Goal: Information Seeking & Learning: Understand process/instructions

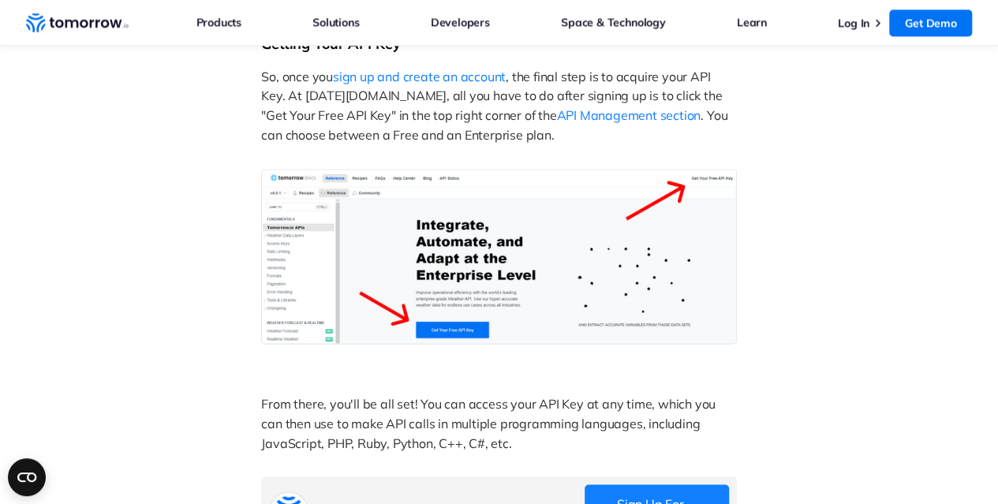
scroll to position [1105, 0]
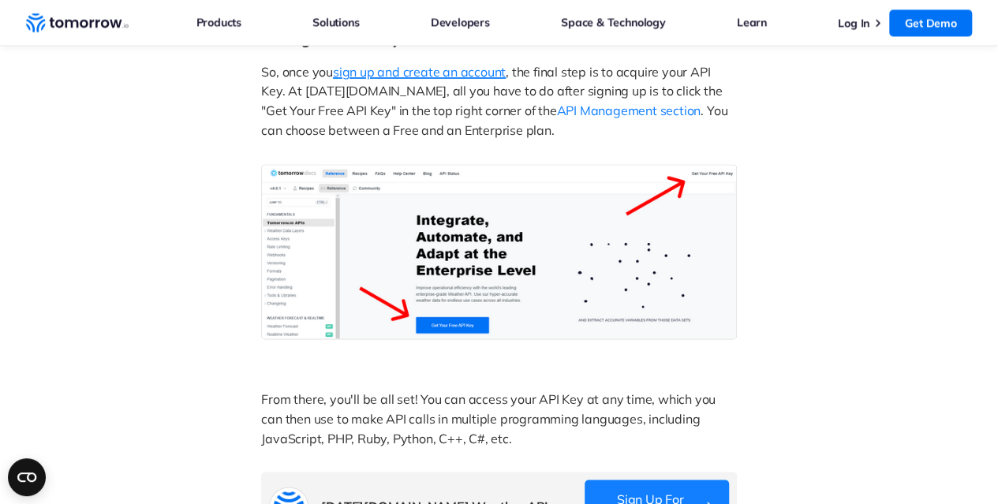
click at [472, 80] on span "sign up and create an account" at bounding box center [419, 72] width 173 height 16
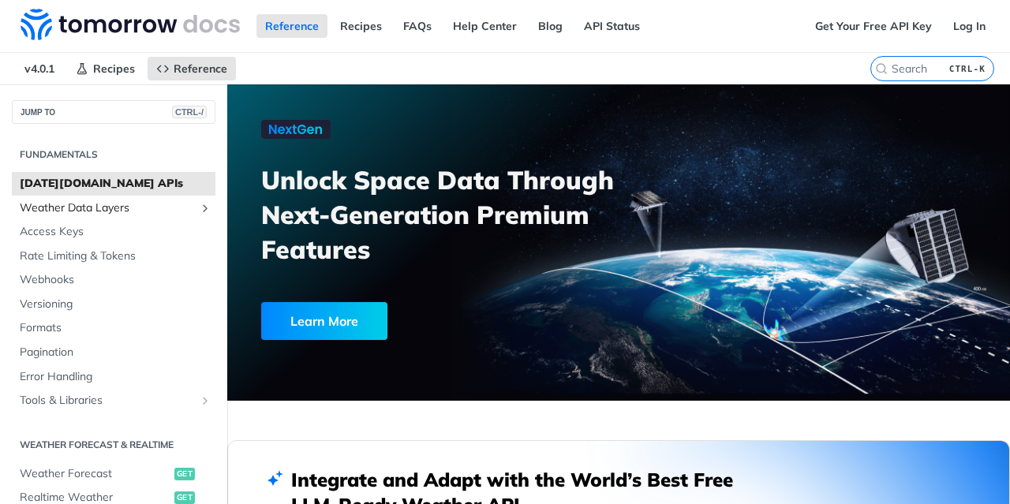
click at [159, 204] on span "Weather Data Layers" at bounding box center [107, 208] width 175 height 16
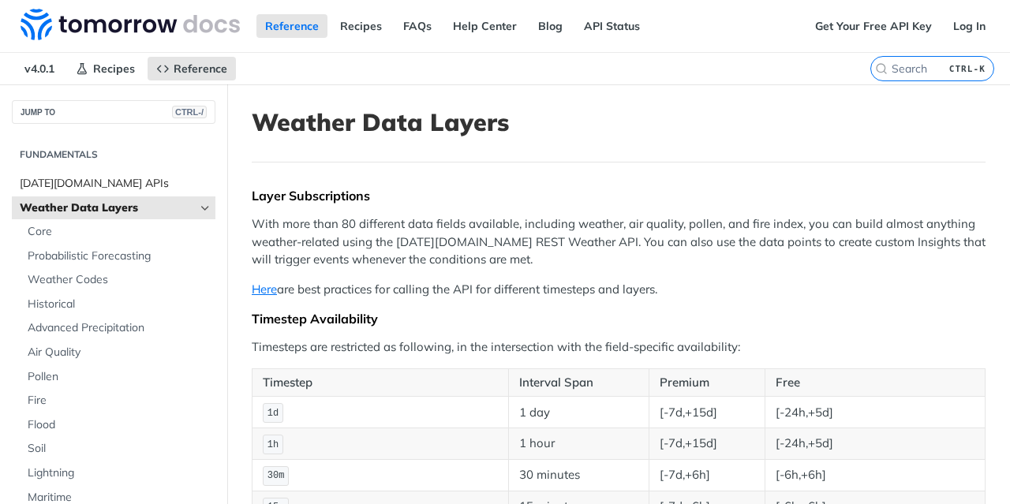
click at [130, 183] on span "Tomorrow.io APIs" at bounding box center [116, 184] width 192 height 16
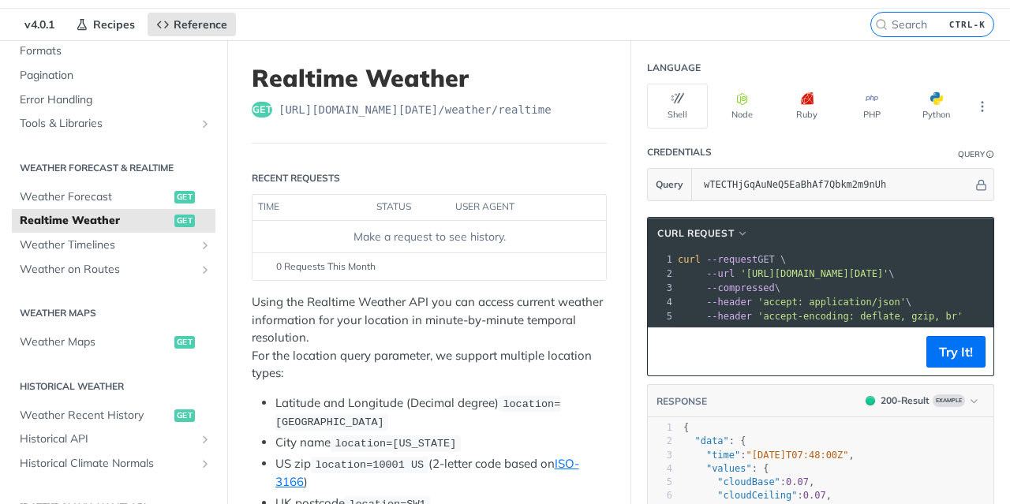
scroll to position [79, 0]
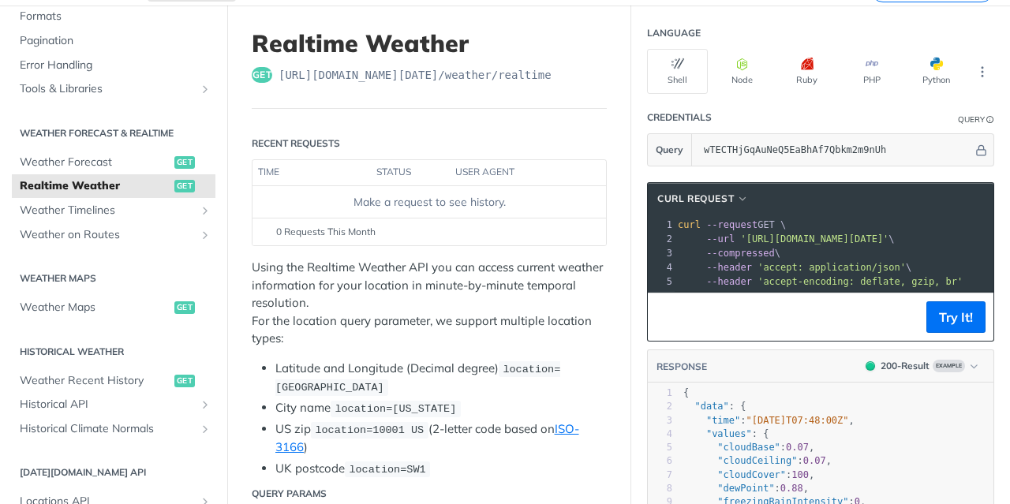
click at [420, 200] on div "Make a request to see history." at bounding box center [429, 202] width 341 height 17
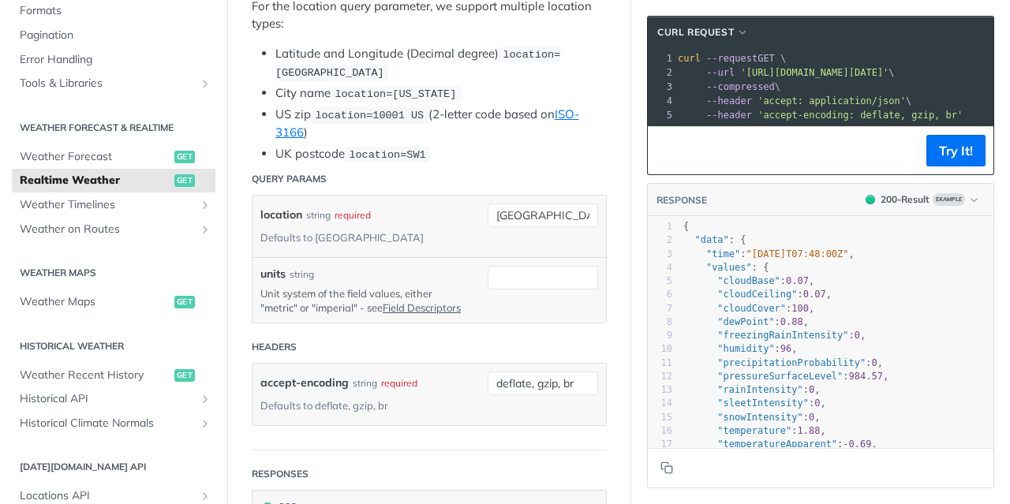
scroll to position [395, 0]
click at [549, 209] on input "toronto" at bounding box center [543, 215] width 110 height 24
drag, startPoint x: 557, startPoint y: 208, endPoint x: 410, endPoint y: 213, distance: 147.7
click at [410, 213] on div "location string required Defaults to toronto toronto required type : string Use…" at bounding box center [429, 226] width 338 height 46
type input "london"
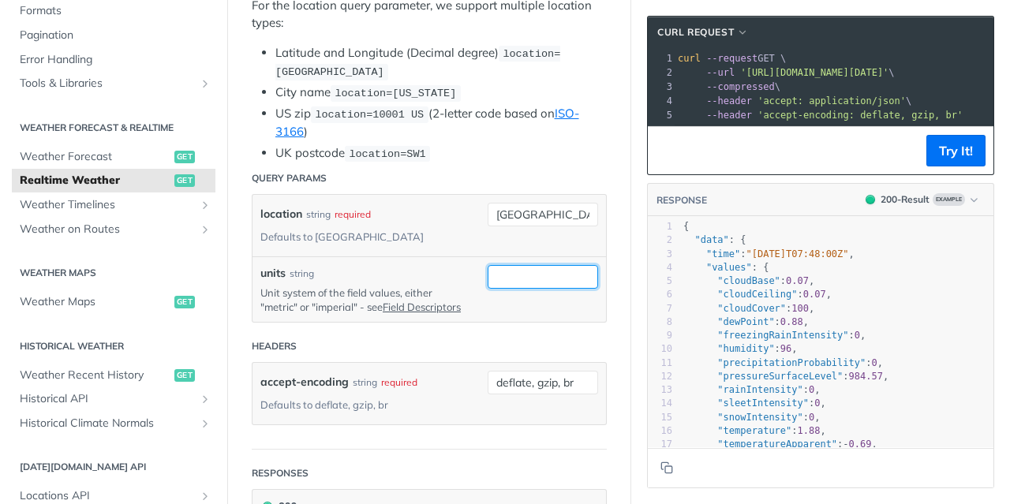
click at [529, 267] on input "units" at bounding box center [543, 277] width 110 height 24
type input "metric"
click at [428, 256] on div "units string Unit system of the field values, either "metric" or "imperial" - s…" at bounding box center [430, 289] width 354 height 66
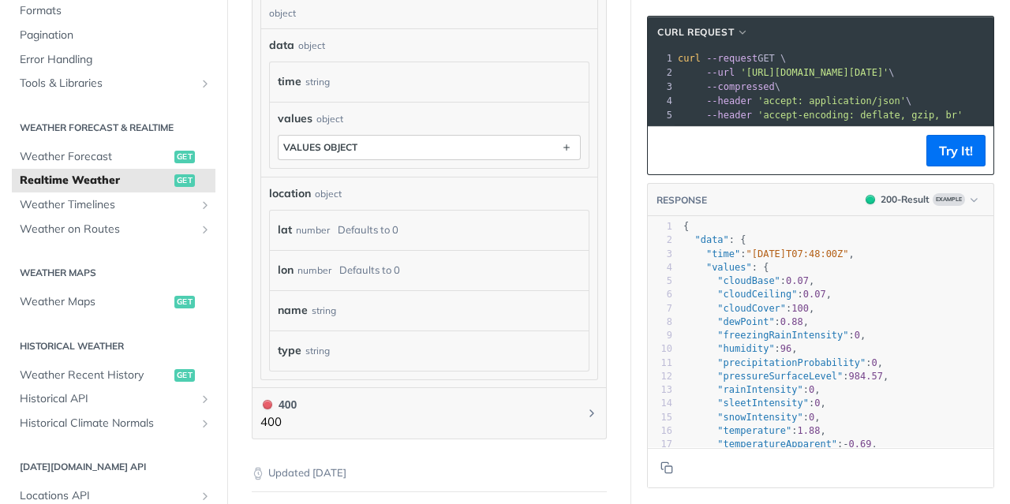
scroll to position [1105, 0]
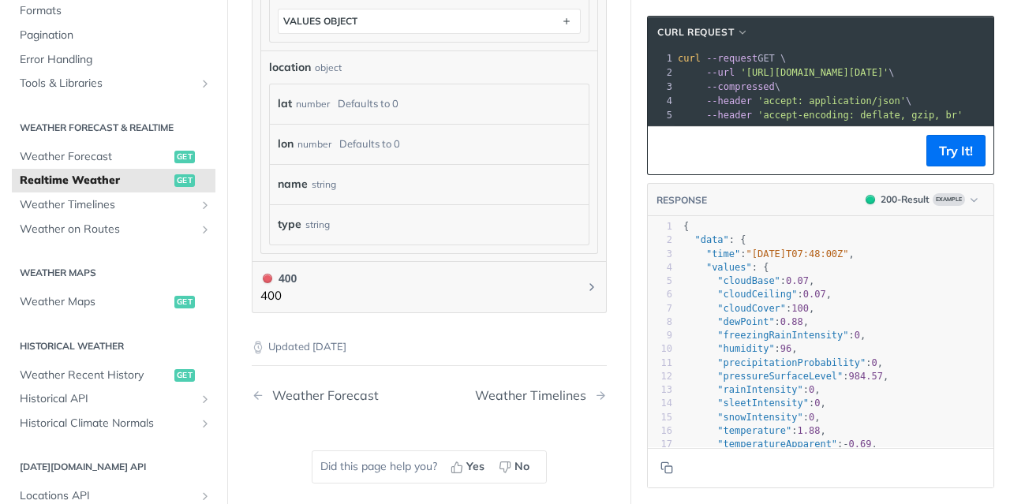
click at [414, 109] on div "lat number Defaults to 0" at bounding box center [421, 104] width 287 height 24
click at [328, 116] on div "lat number Defaults to 0" at bounding box center [421, 104] width 287 height 24
click at [306, 110] on div "number" at bounding box center [313, 103] width 34 height 23
click at [319, 143] on div "number" at bounding box center [315, 144] width 34 height 23
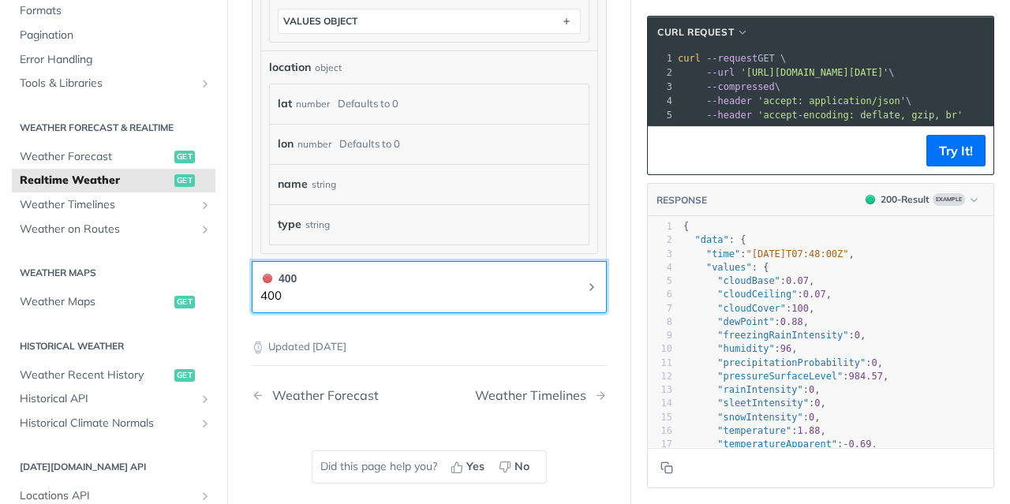
click at [328, 287] on button "400 400" at bounding box center [429, 288] width 338 height 36
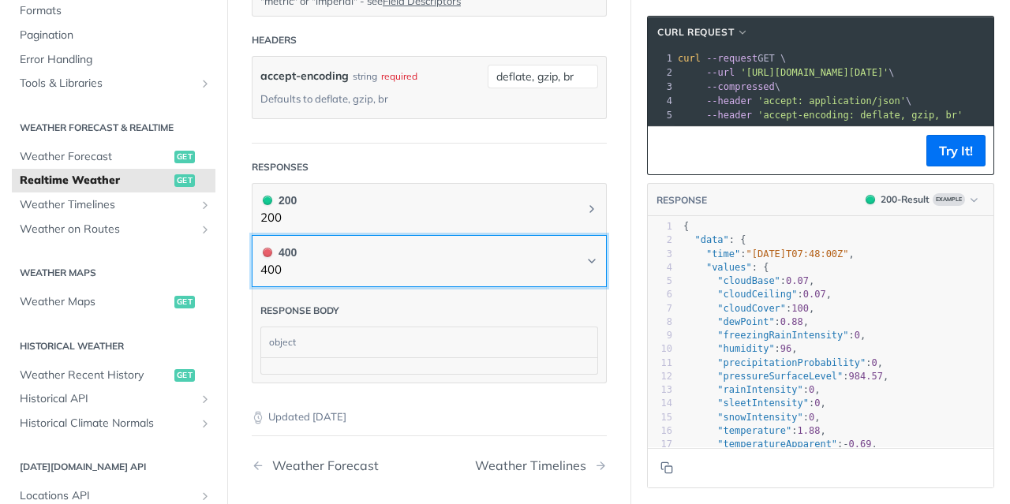
scroll to position [699, 0]
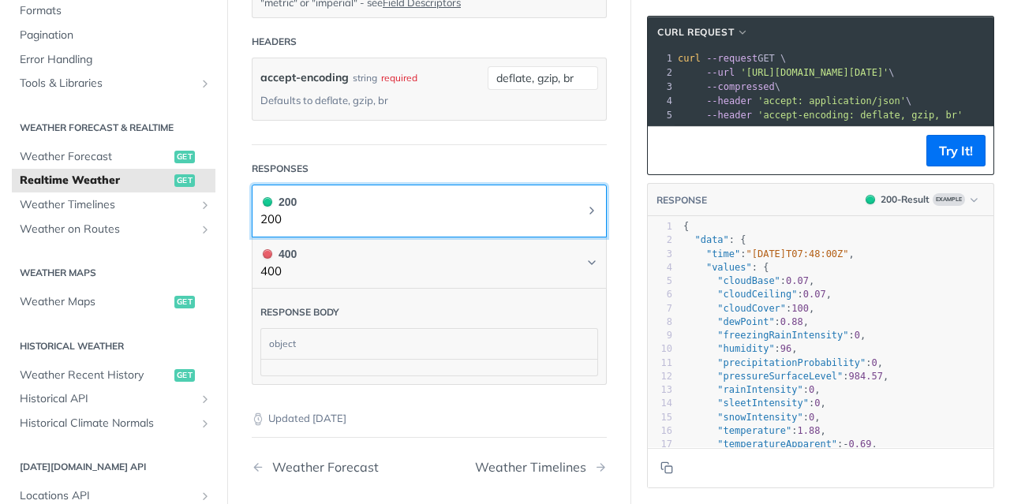
click at [350, 228] on button "200 200" at bounding box center [429, 211] width 338 height 36
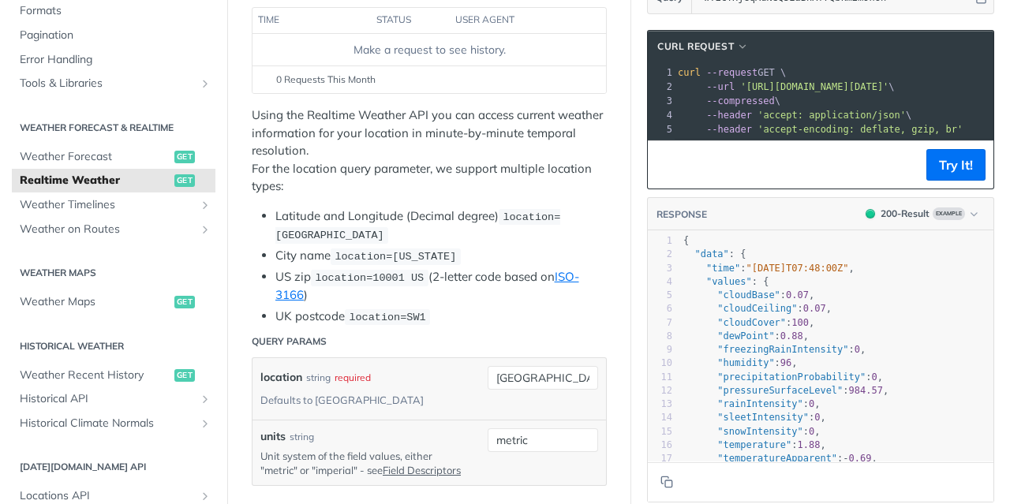
scroll to position [226, 0]
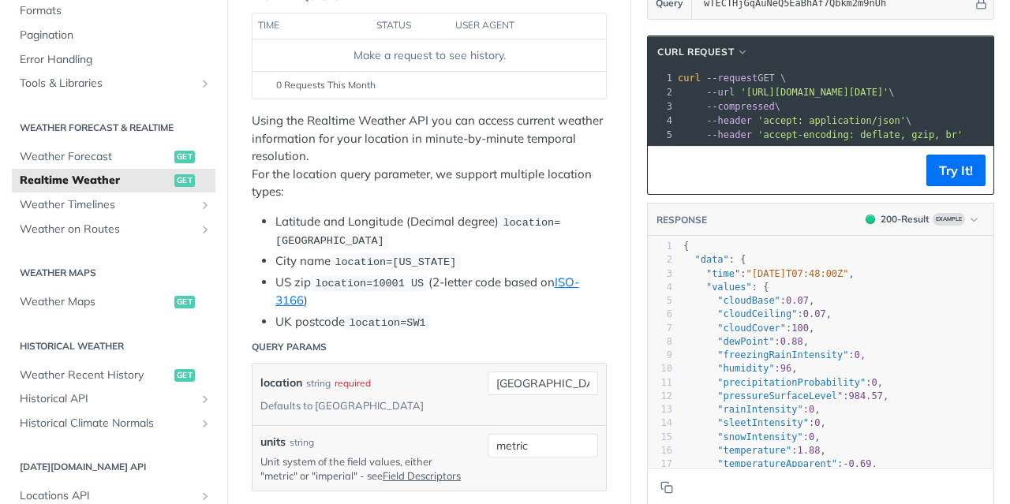
click at [385, 260] on span "location=new york" at bounding box center [396, 262] width 122 height 12
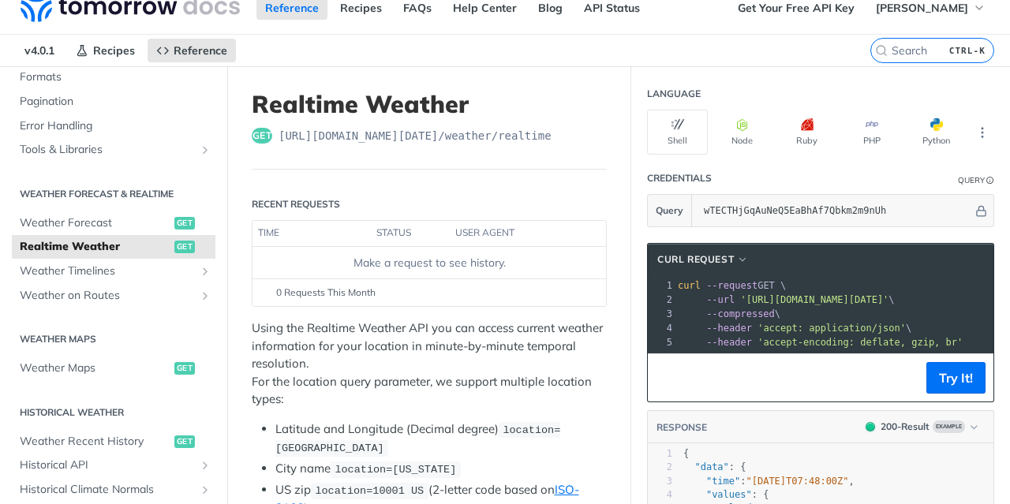
scroll to position [0, 0]
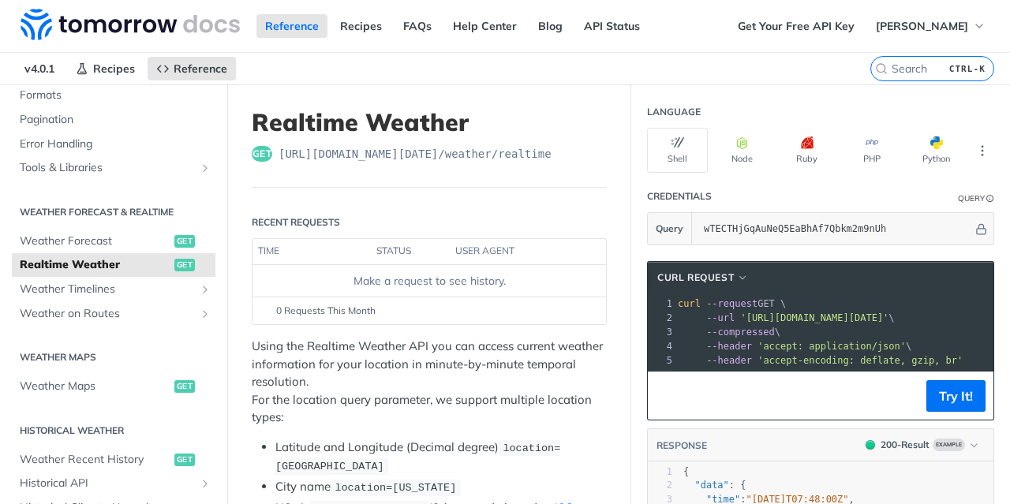
click at [455, 286] on div "Make a request to see history." at bounding box center [429, 281] width 341 height 17
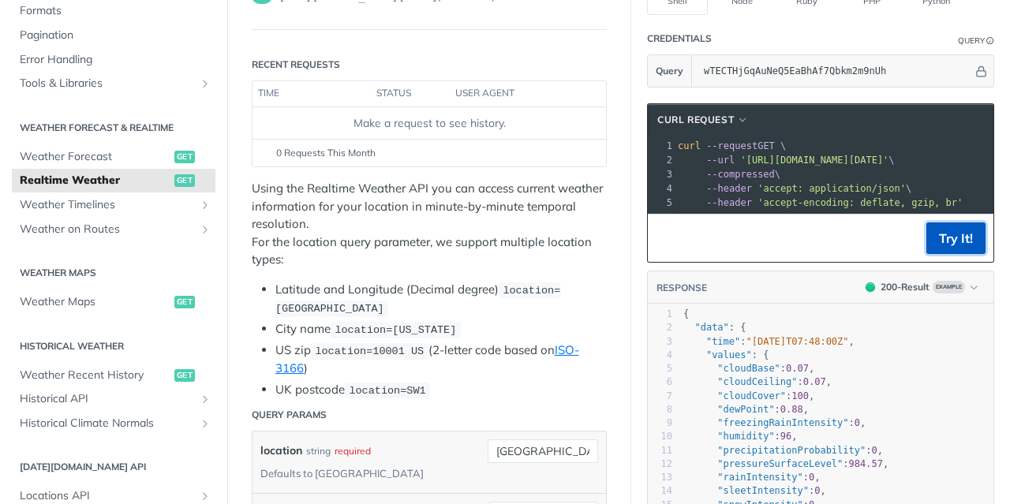
click at [926, 240] on button "Try It!" at bounding box center [955, 239] width 59 height 32
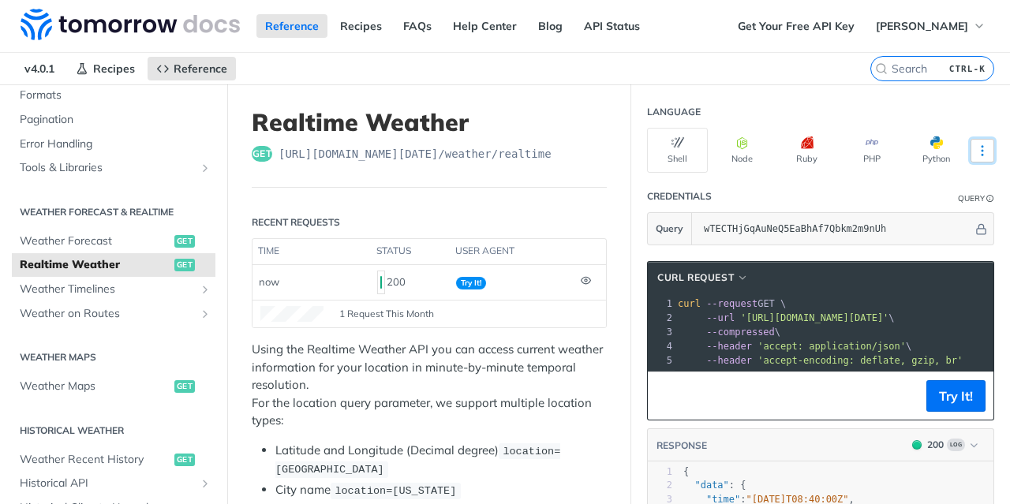
click at [975, 149] on icon "More ellipsis" at bounding box center [982, 151] width 14 height 14
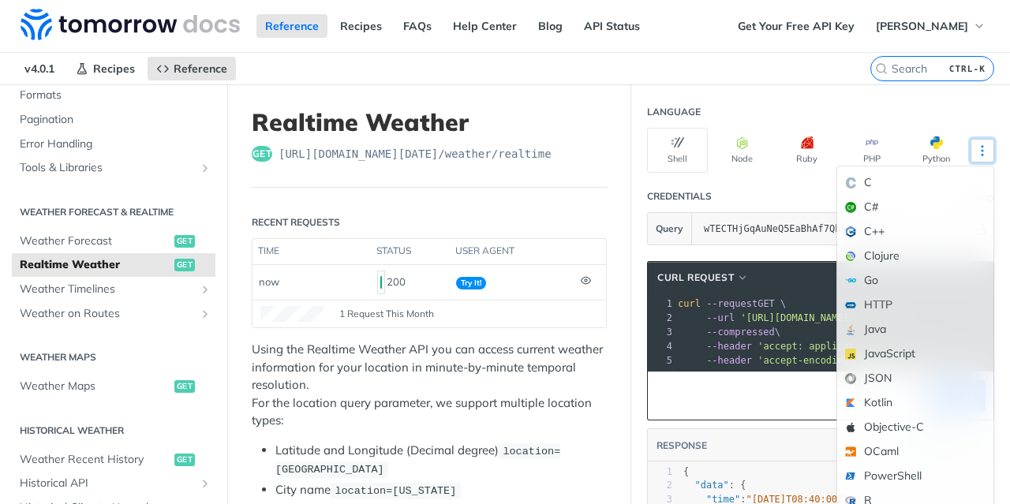
click at [982, 149] on icon "More ellipsis" at bounding box center [983, 150] width 2 height 9
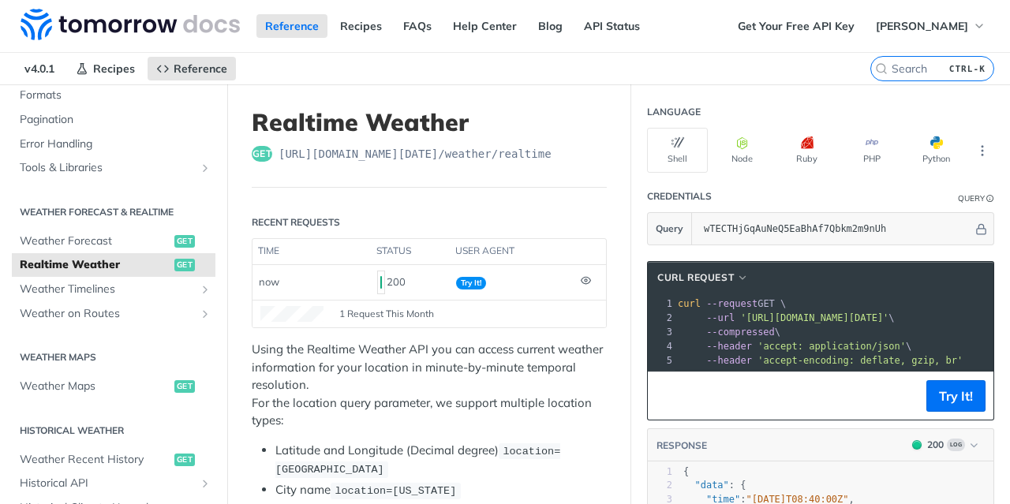
click at [485, 152] on span "https://api.tomorrow.io/v4 /weather/realtime" at bounding box center [415, 154] width 273 height 16
click at [513, 158] on span "https://api.tomorrow.io/v4 /weather/realtime" at bounding box center [415, 154] width 273 height 16
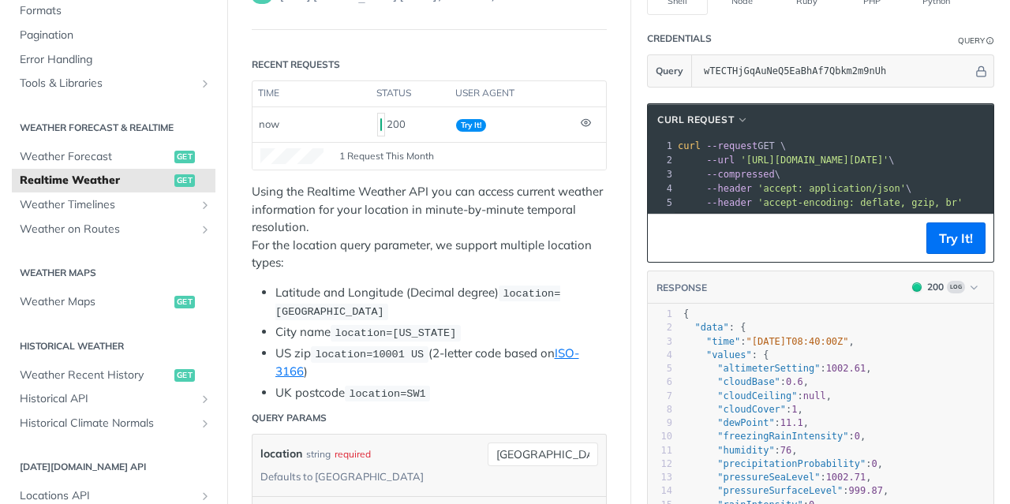
click at [537, 193] on p "Using the Realtime Weather API you can access current weather information for y…" at bounding box center [429, 227] width 355 height 89
click at [581, 121] on icon at bounding box center [586, 123] width 10 height 10
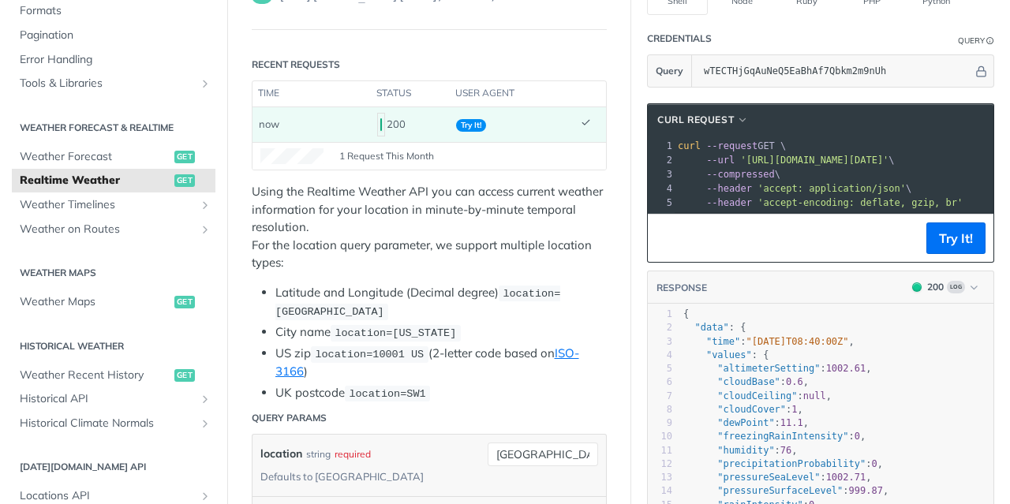
click at [581, 121] on icon at bounding box center [586, 123] width 10 height 10
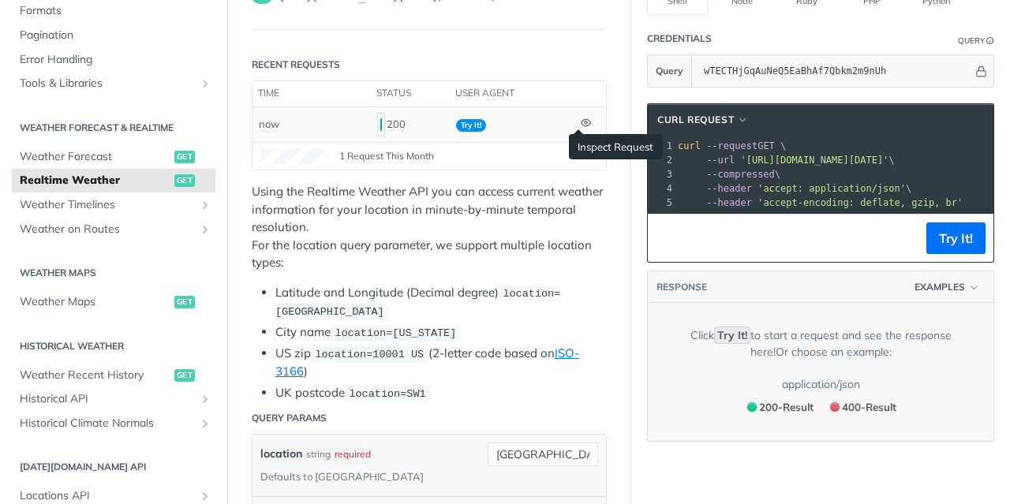
click at [581, 123] on icon at bounding box center [585, 122] width 9 height 7
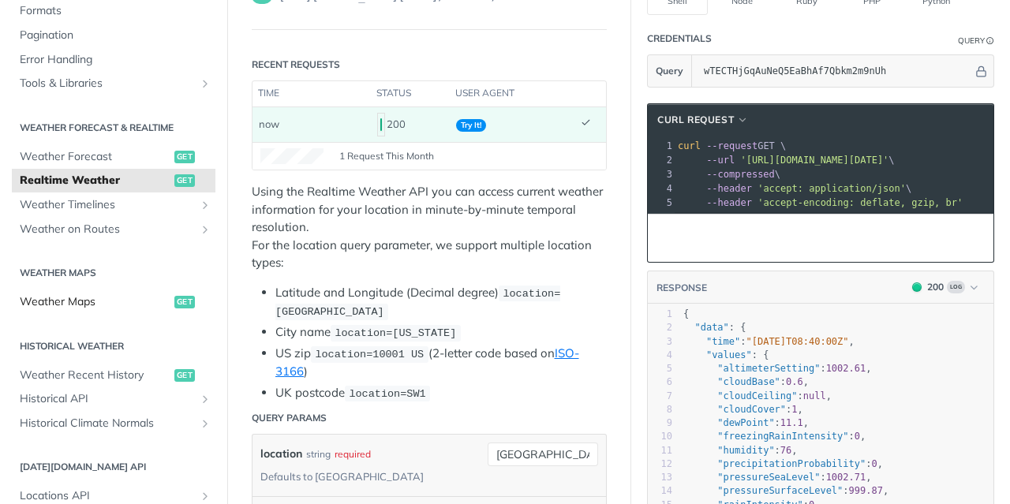
click at [132, 303] on span "Weather Maps" at bounding box center [95, 302] width 151 height 16
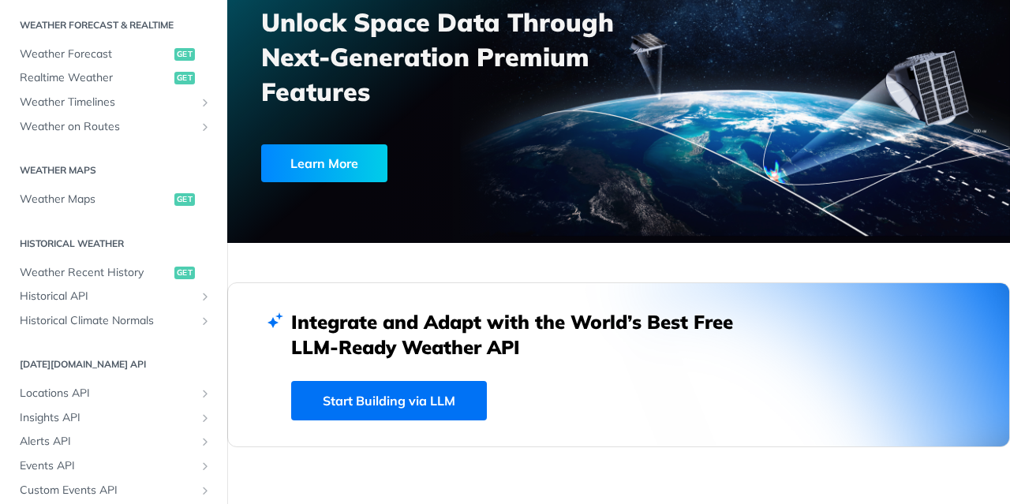
scroll to position [307, 0]
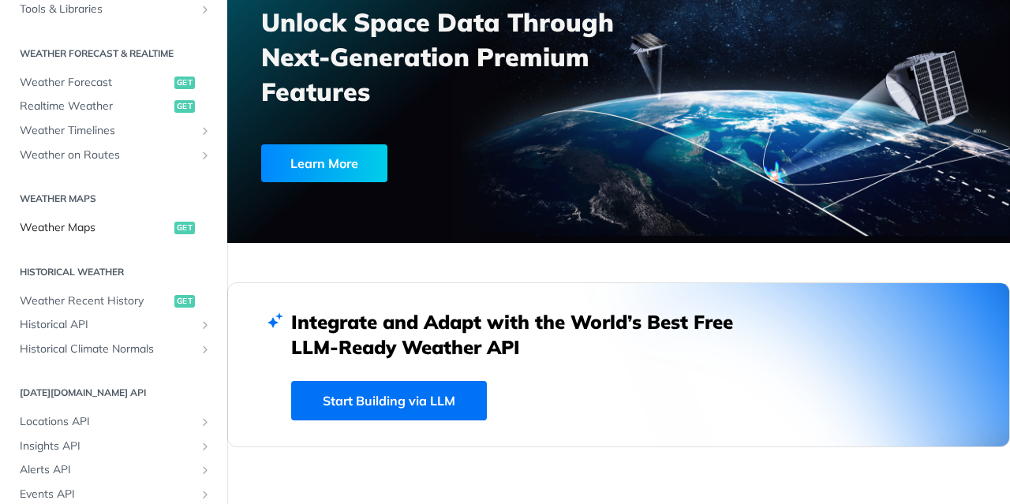
click at [117, 223] on span "Weather Maps" at bounding box center [95, 228] width 151 height 16
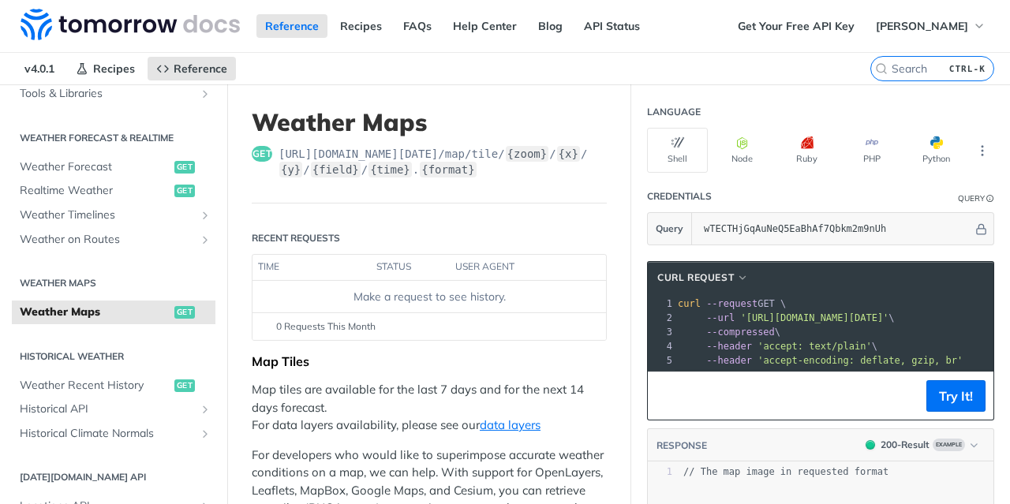
click at [461, 172] on span "https://api.tomorrow.io/v4 /map/tile/ {zoom} / {x} / {y} / {field} / {time} . {…" at bounding box center [443, 162] width 328 height 32
click at [268, 152] on span "get" at bounding box center [262, 154] width 21 height 16
click at [388, 178] on header "Weather Maps get https://api.tomorrow.io/v4 /map/tile/ {zoom} / {x} / {y} / {fi…" at bounding box center [429, 155] width 355 height 95
click at [399, 170] on label "{time}" at bounding box center [390, 170] width 43 height 16
click at [451, 168] on label "{format}" at bounding box center [448, 170] width 56 height 16
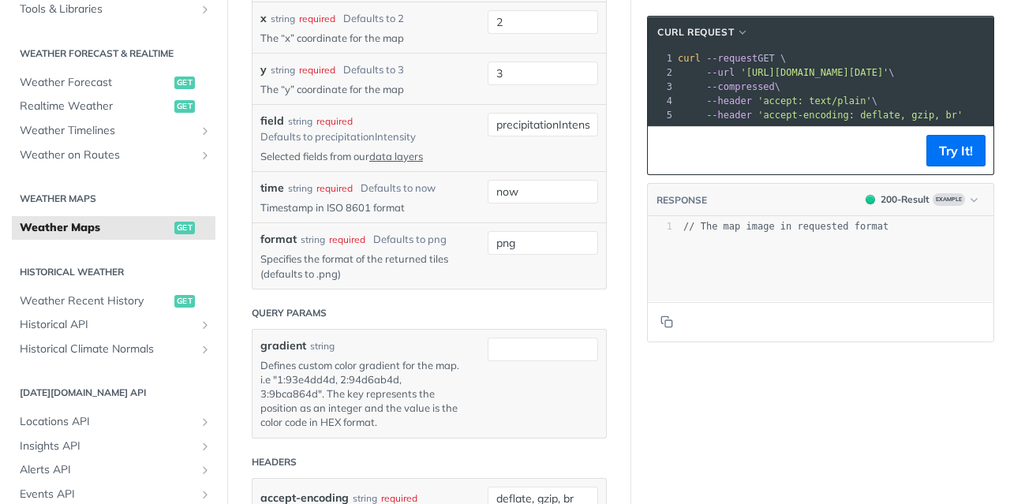
scroll to position [1815, 0]
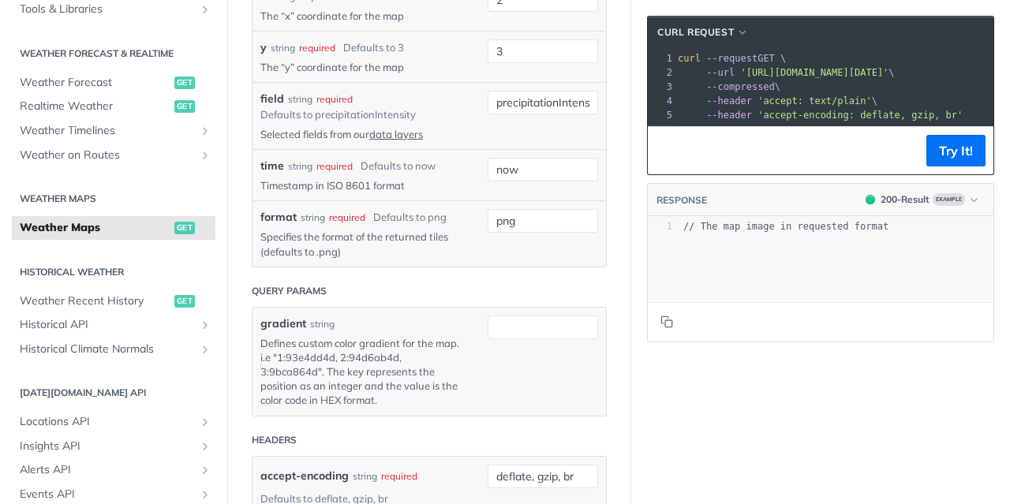
drag, startPoint x: 525, startPoint y: 176, endPoint x: 311, endPoint y: 190, distance: 214.3
type input "1"
drag, startPoint x: 513, startPoint y: 228, endPoint x: 447, endPoint y: 227, distance: 66.3
click at [447, 23] on div "x string required Defaults to 2 The “x” coordinate for the map 2" at bounding box center [429, 5] width 338 height 35
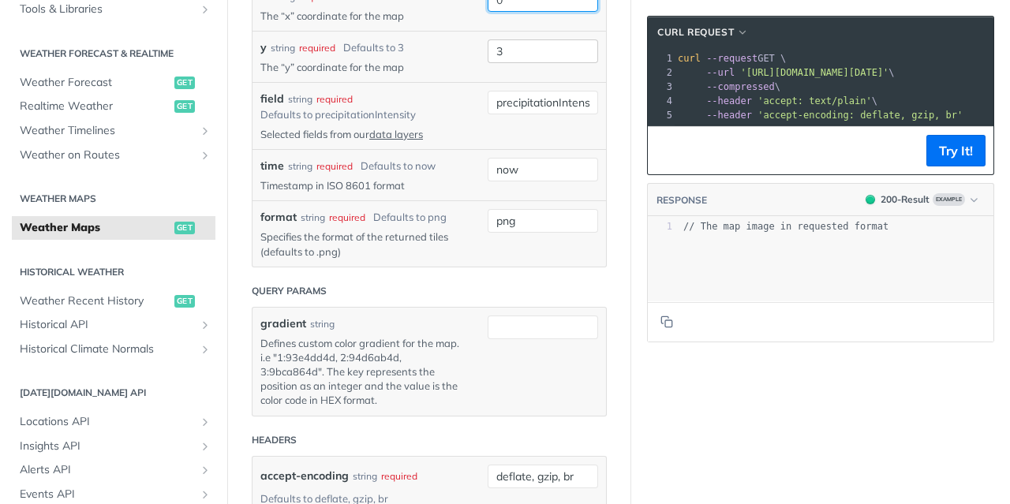
type input "0"
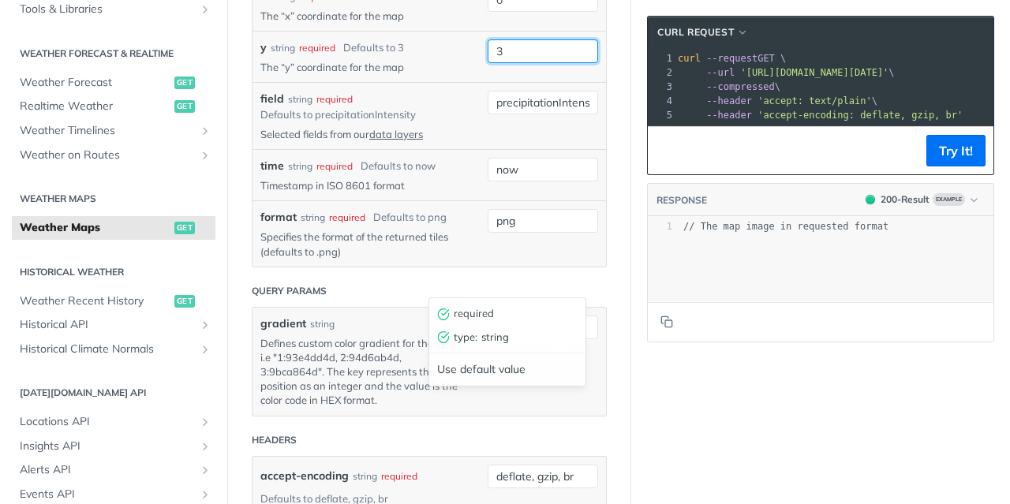
drag, startPoint x: 516, startPoint y: 280, endPoint x: 424, endPoint y: 279, distance: 92.3
click at [424, 74] on div "y string required Defaults to 3 The “y” coordinate for the map 3 required type …" at bounding box center [429, 56] width 338 height 35
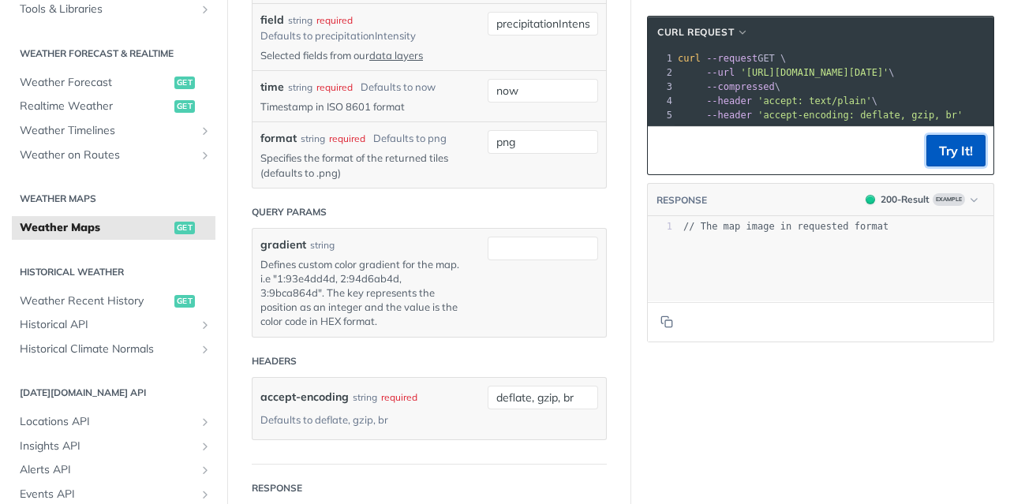
click at [926, 159] on button "Try It!" at bounding box center [955, 151] width 59 height 32
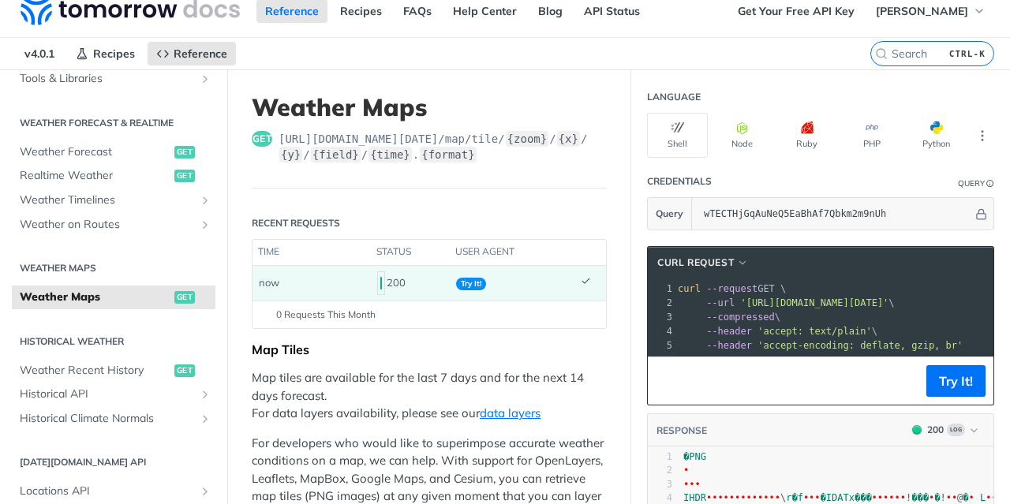
scroll to position [0, 0]
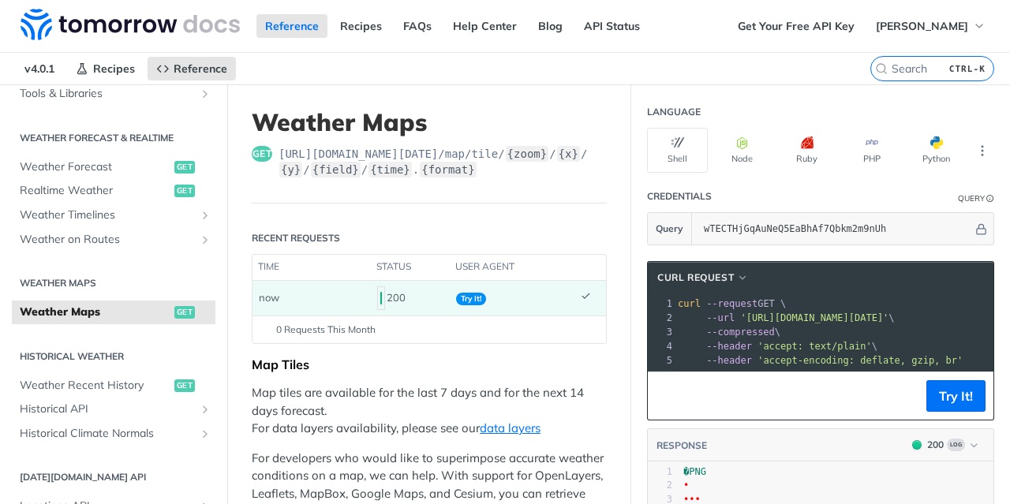
click at [758, 356] on span "'accept-encoding: deflate, gzip, br'" at bounding box center [860, 360] width 205 height 11
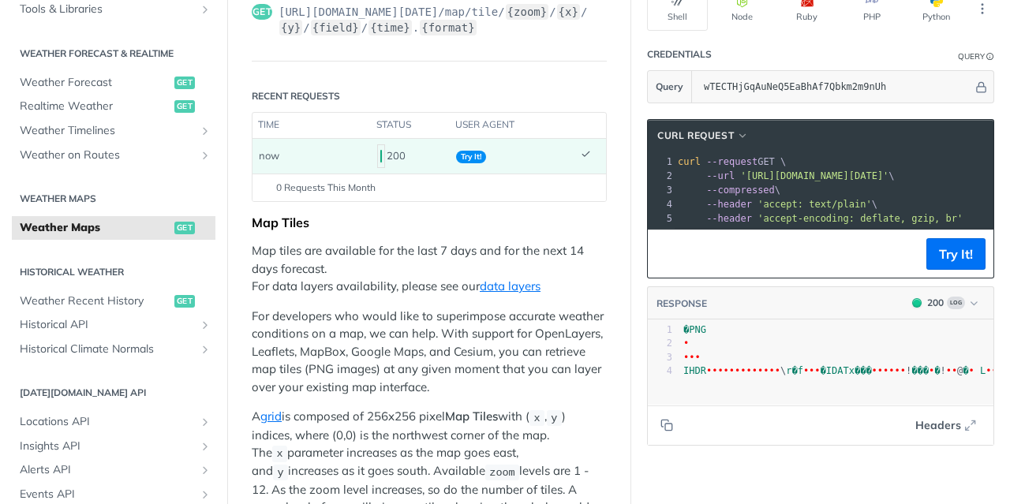
scroll to position [158, 0]
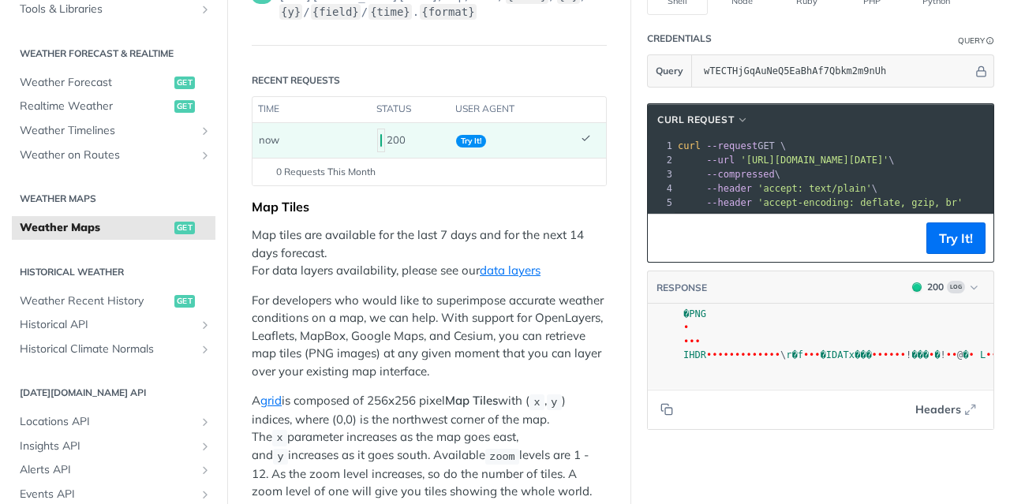
drag, startPoint x: 922, startPoint y: 372, endPoint x: 908, endPoint y: 382, distance: 16.9
click at [683, 319] on span "�PNG" at bounding box center [694, 314] width 23 height 11
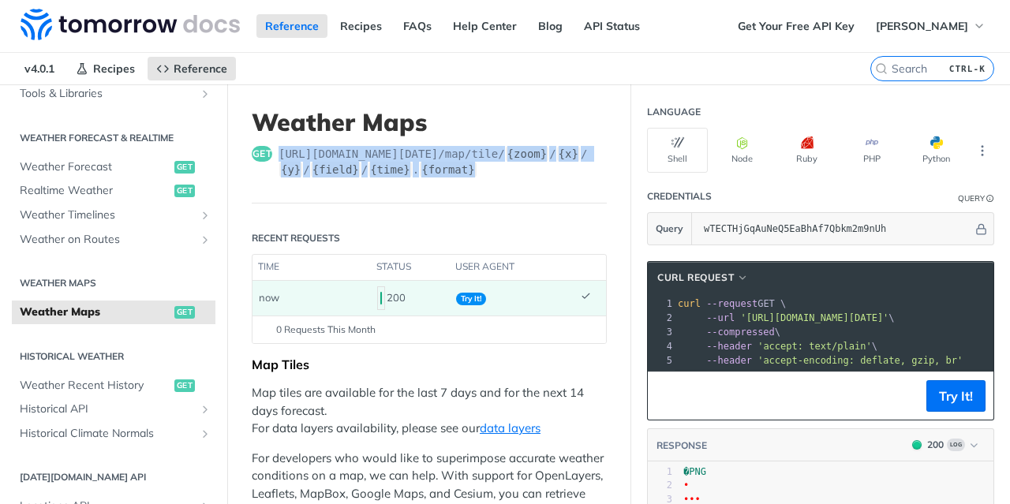
drag, startPoint x: 523, startPoint y: 172, endPoint x: 281, endPoint y: 150, distance: 243.3
click at [279, 150] on span "https://api.tomorrow.io/v4 /map/tile/ {zoom} / {x} / {y} / {field} / {time} . {…" at bounding box center [443, 162] width 328 height 32
copy span "https://api.tomorrow.io/v4 /map/tile/ {zoom} / {x} / {y} / {field} / {time} . {…"
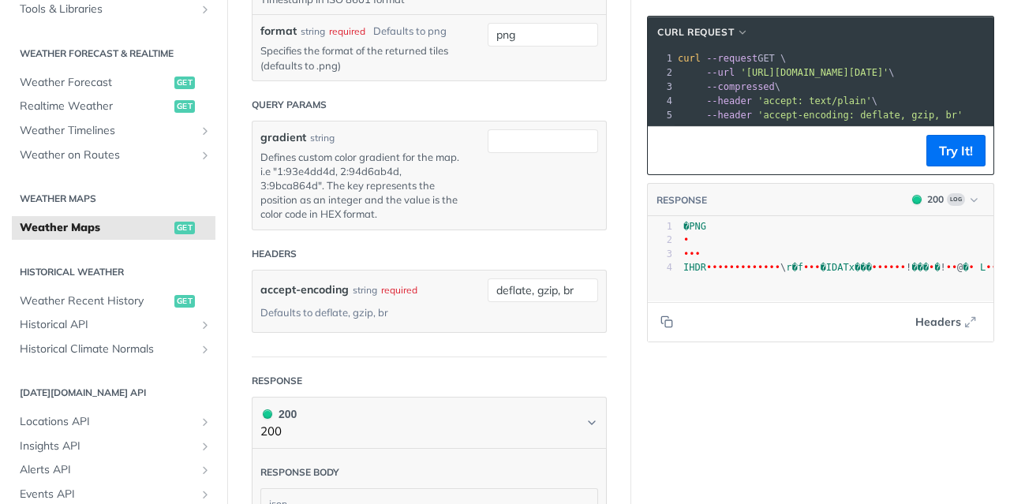
scroll to position [1894, 0]
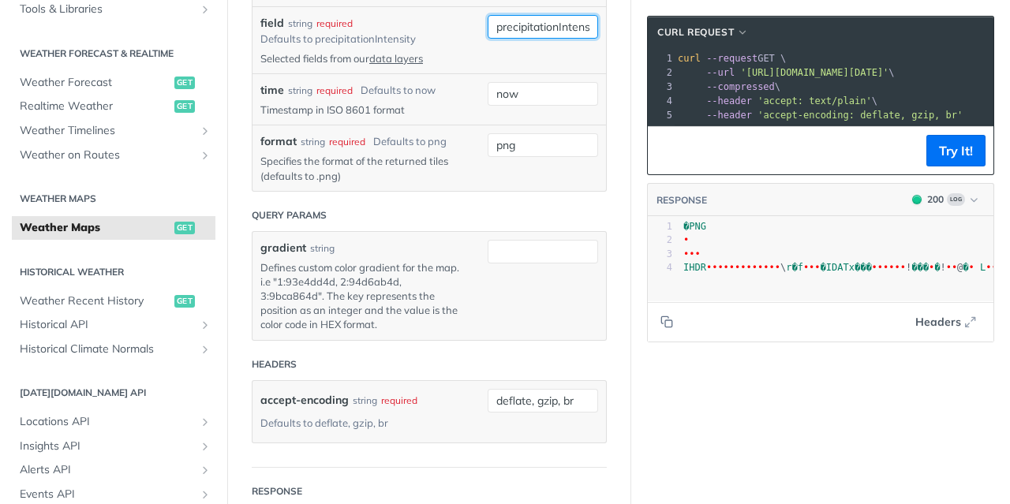
click at [516, 39] on input "precipitationIntensity" at bounding box center [543, 27] width 110 height 24
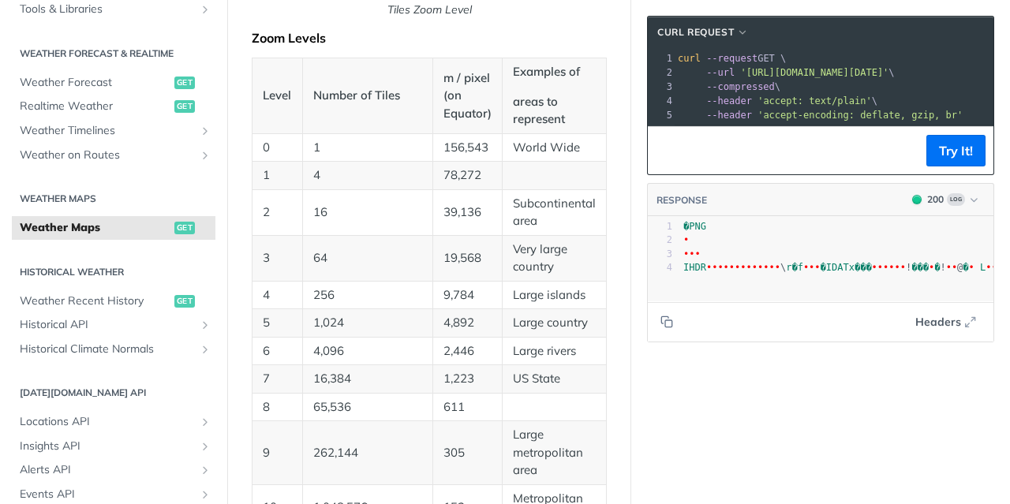
scroll to position [631, 0]
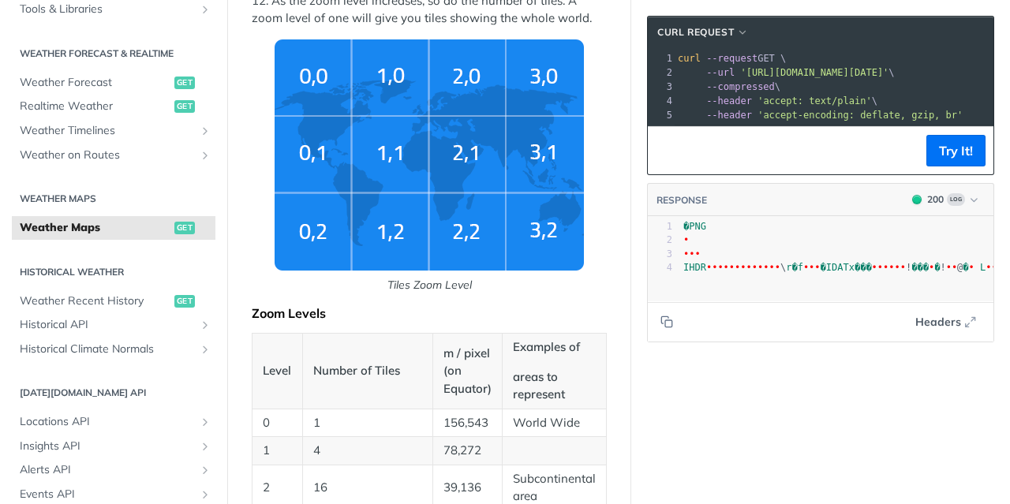
type input "5"
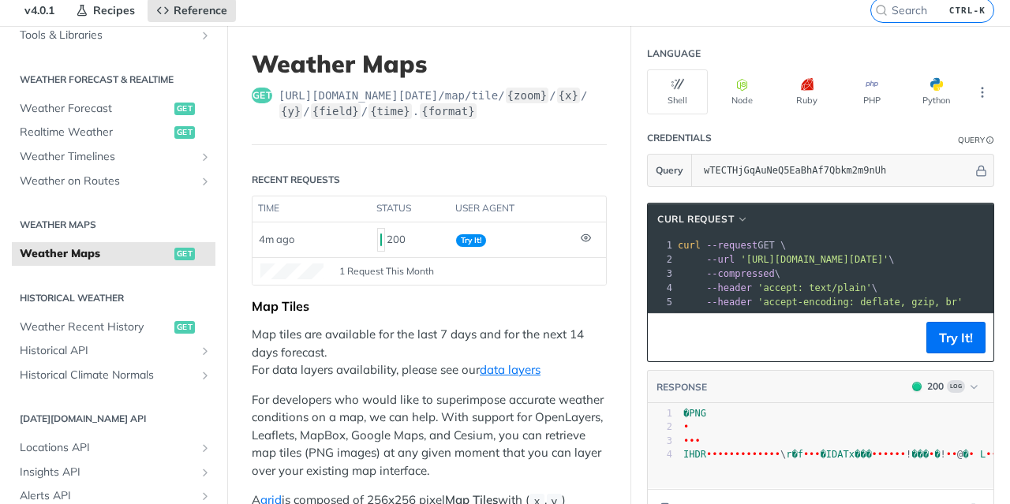
scroll to position [79, 0]
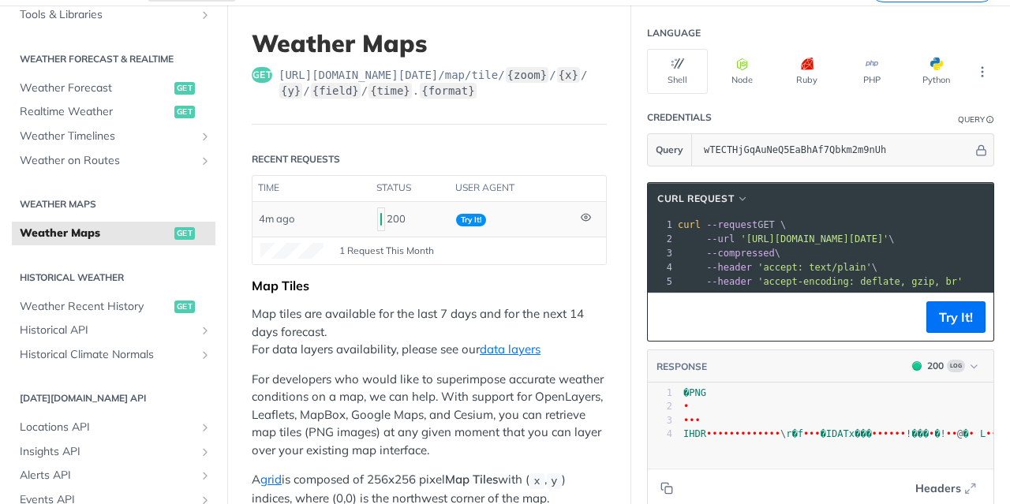
click at [301, 222] on td "4m ago" at bounding box center [312, 219] width 118 height 35
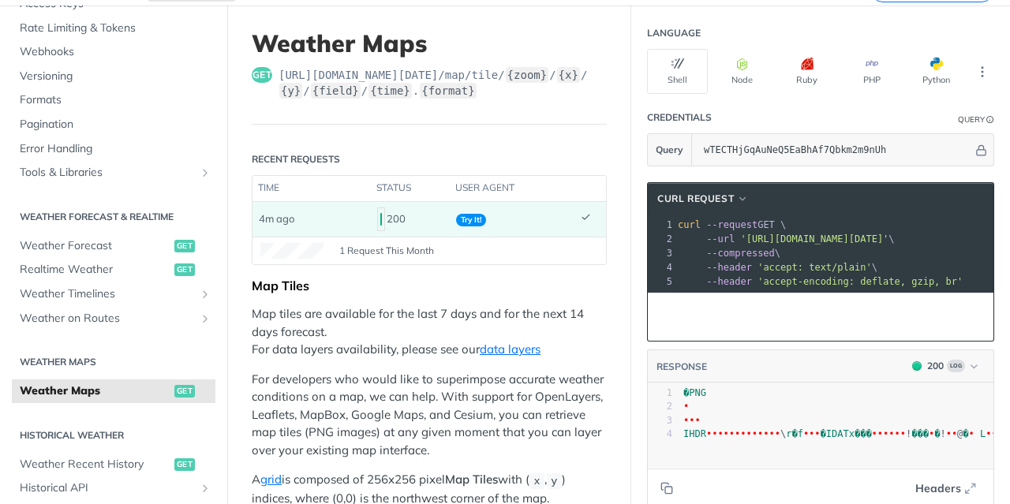
click at [760, 219] on span "curl --request GET \" at bounding box center [732, 224] width 108 height 11
click at [664, 198] on span "cURL Request" at bounding box center [695, 199] width 77 height 14
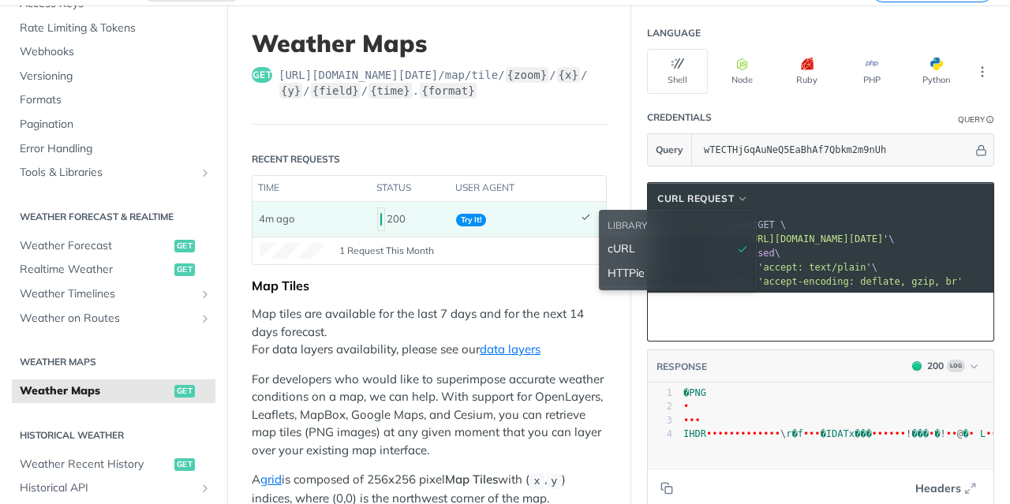
click at [646, 265] on div "HTTPie" at bounding box center [678, 273] width 140 height 17
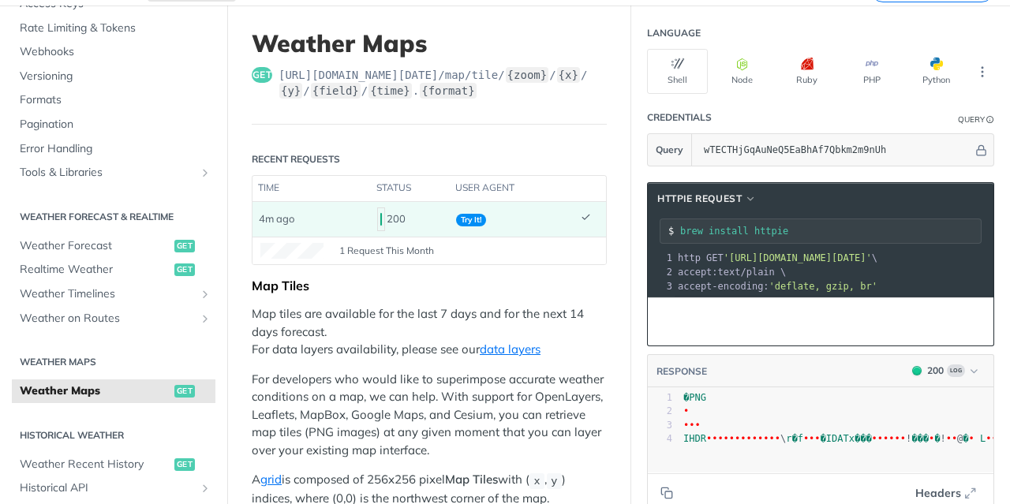
click at [694, 230] on input "brew install httpie" at bounding box center [830, 231] width 301 height 11
drag, startPoint x: 720, startPoint y: 253, endPoint x: 962, endPoint y: 256, distance: 242.3
click at [542, 256] on span "'https://api.tomorrow.io/v4/map/tile/1/0/52/precipitationIntensity/now.png?apik…" at bounding box center [468, 258] width 148 height 11
copy span "https://api.tomorrow.io/v4/map/tile/1/0/52/precipitationIntensity/now.png?apike…"
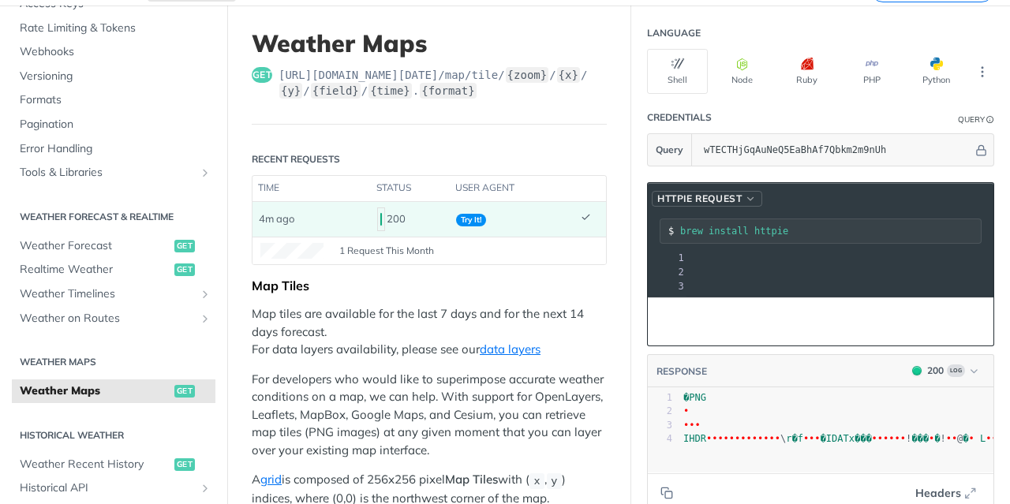
click at [709, 193] on span "HTTPie Request" at bounding box center [699, 199] width 84 height 14
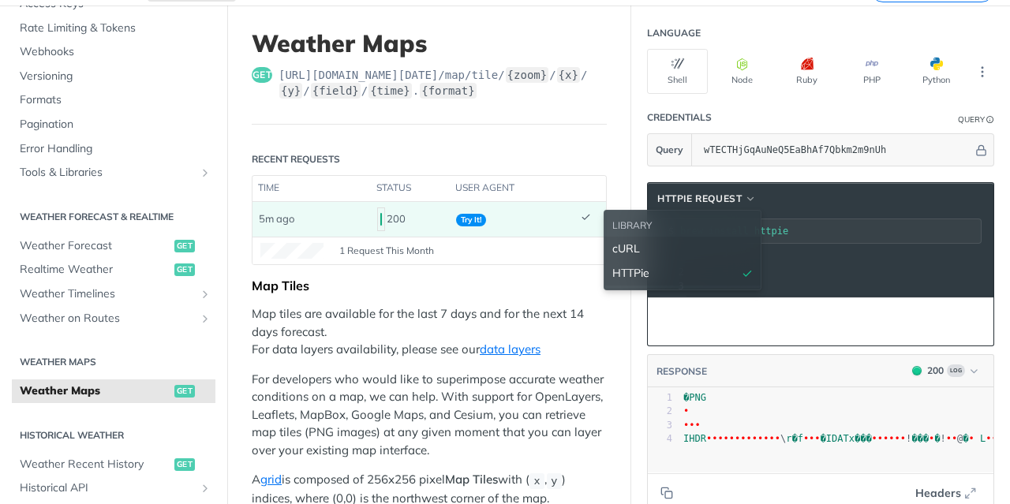
click at [674, 241] on div "cURL" at bounding box center [682, 249] width 140 height 17
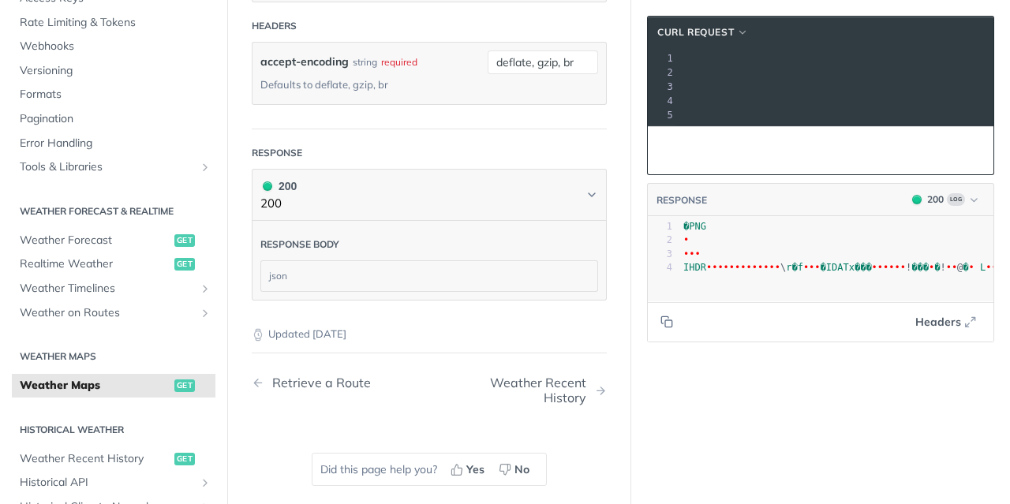
click at [387, 261] on div "json" at bounding box center [429, 276] width 336 height 30
click at [386, 269] on div "json" at bounding box center [429, 276] width 336 height 30
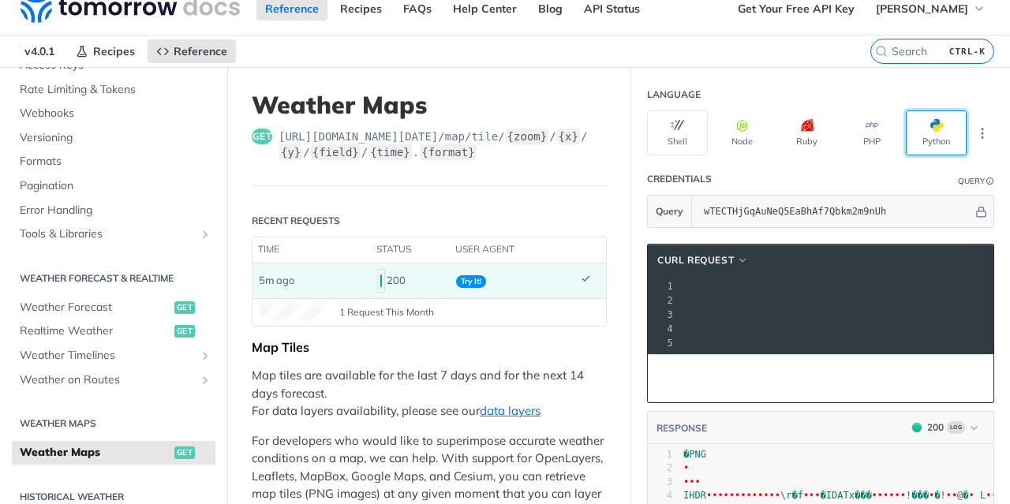
click at [930, 147] on button "Python" at bounding box center [936, 132] width 61 height 45
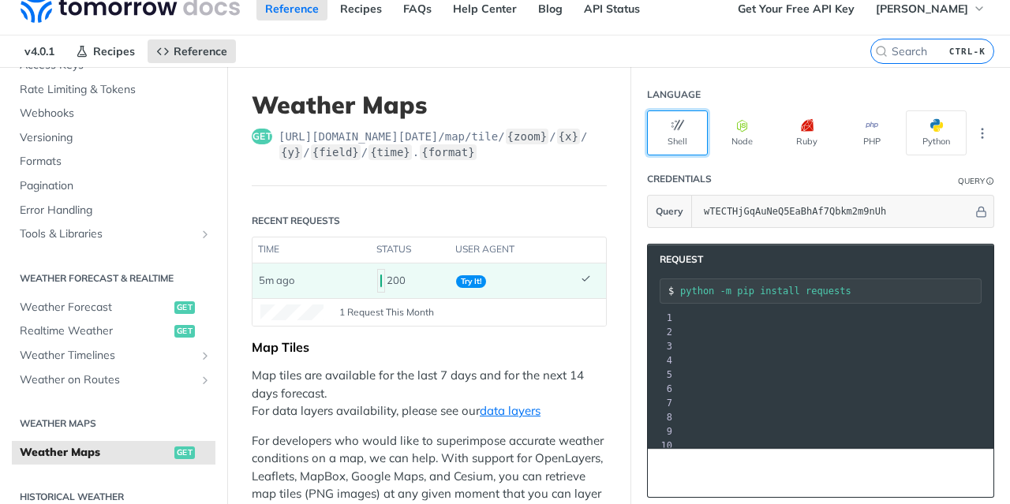
click at [672, 128] on icon "button" at bounding box center [678, 125] width 13 height 13
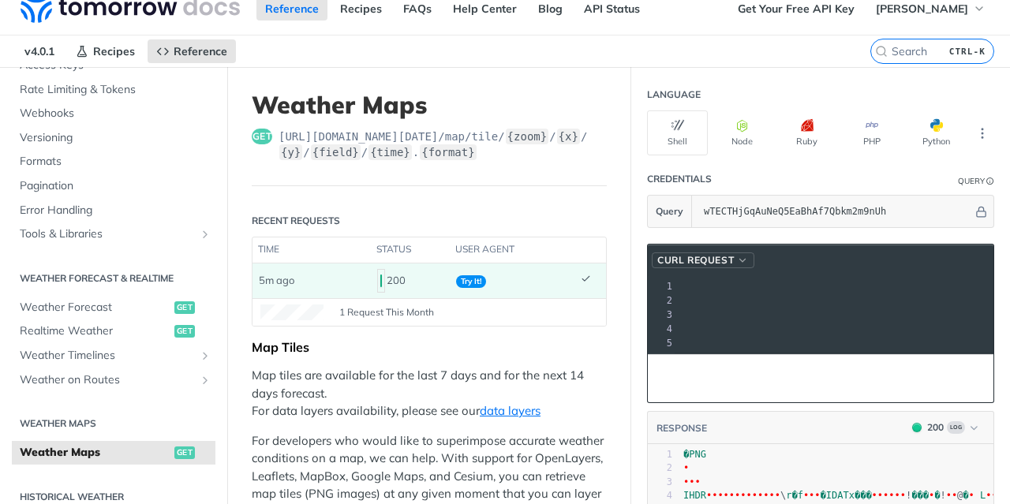
click at [737, 260] on span "button" at bounding box center [743, 260] width 12 height 11
click at [573, 302] on span "'https://api.tomorrow.io/v4/map/tile/1/0/52/precipitationIntensity/now.png?apik…" at bounding box center [499, 300] width 148 height 11
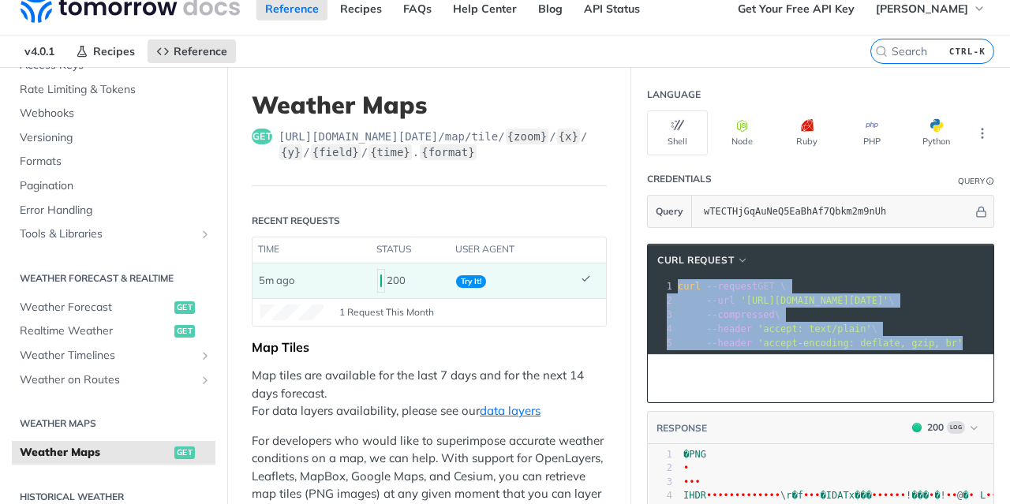
drag, startPoint x: 664, startPoint y: 283, endPoint x: 1009, endPoint y: 396, distance: 363.6
click at [1009, 396] on div "Jump to Content Reference Recipes FAQs Help Center Blog API Status Recipes Refe…" at bounding box center [505, 252] width 1010 height 504
copy div "curl --request GET \ 2 --url 'https://api.tomorrow.io/v4/map/tile/1/0/52/precip…"
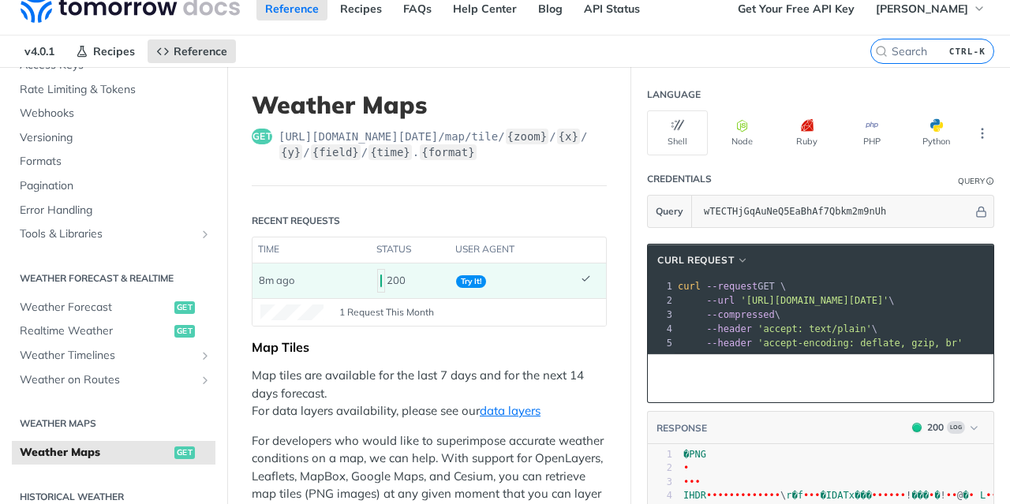
click at [706, 285] on span "--request" at bounding box center [731, 286] width 51 height 11
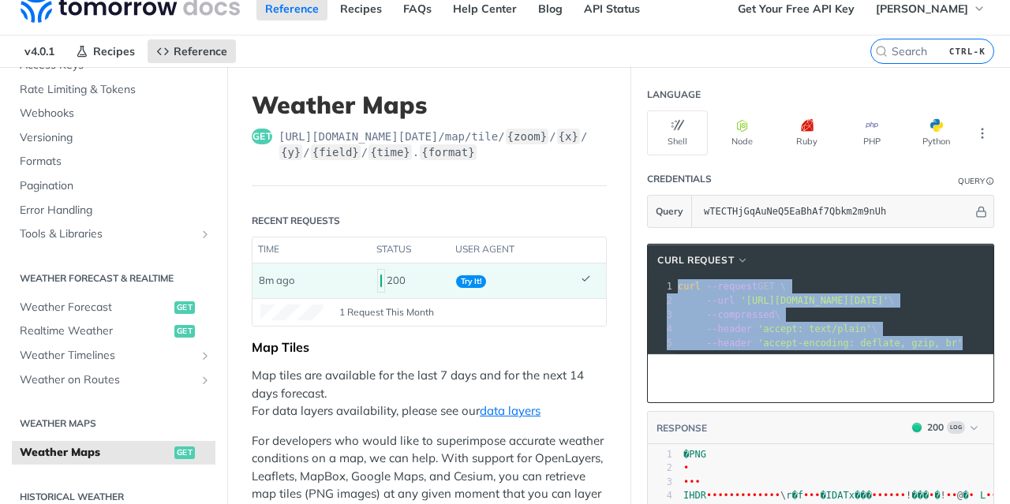
drag, startPoint x: 666, startPoint y: 282, endPoint x: 996, endPoint y: 403, distance: 351.6
click at [1002, 408] on div "Jump to Content Reference Recipes FAQs Help Center Blog API Status Recipes Refe…" at bounding box center [505, 252] width 1010 height 504
copy div "curl --request GET \ 2 --url 'https://api.tomorrow.io/v4/map/tile/1/0/52/precip…"
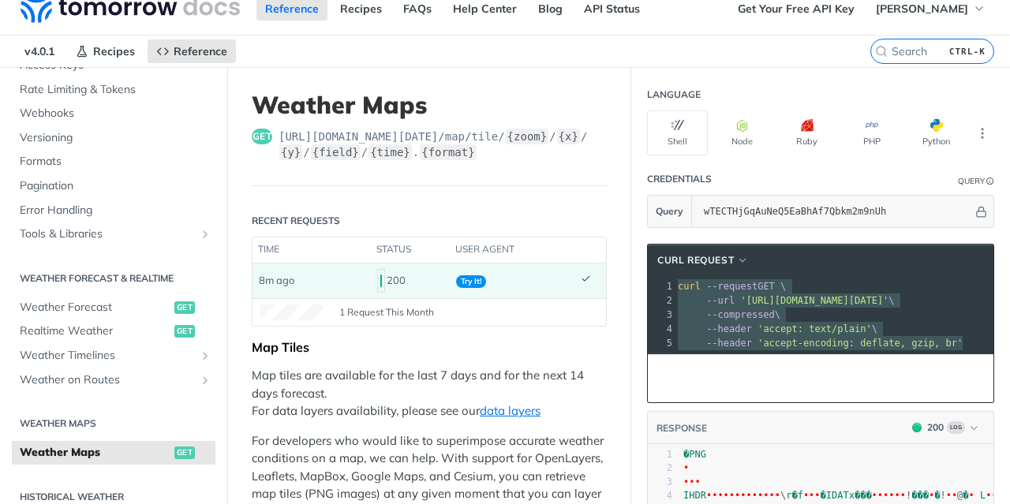
scroll to position [0, 0]
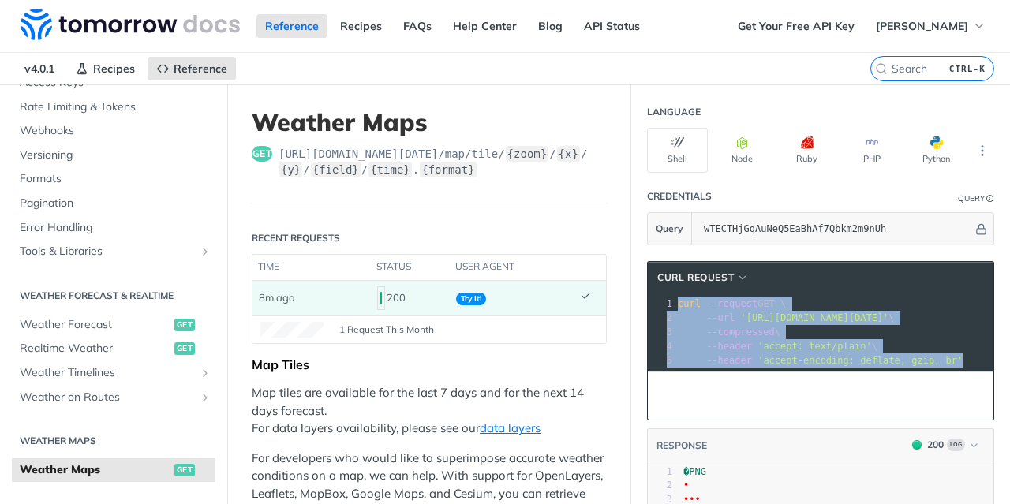
click at [750, 321] on pre "--url 'https://api.tomorrow.io/v4/map/tile/1/0/52/precipitationIntensity/now.pn…" at bounding box center [1011, 318] width 672 height 14
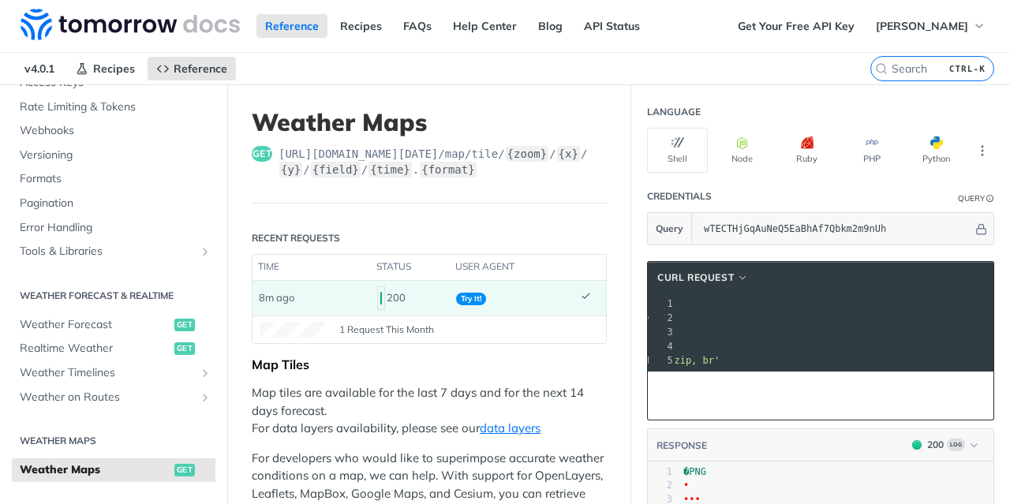
scroll to position [0, 352]
drag, startPoint x: 729, startPoint y: 315, endPoint x: 964, endPoint y: 313, distance: 235.2
click at [548, 313] on span "'https://api.tomorrow.io/v4/map/tile/1/0/52/precipitationIntensity/now.png?apik…" at bounding box center [473, 318] width 148 height 11
copy span "https://api.tomorrow.io/v4/map/tile/1/0/52/precipitationIntensity/now.png?apike…"
click at [346, 24] on link "Recipes" at bounding box center [360, 26] width 59 height 24
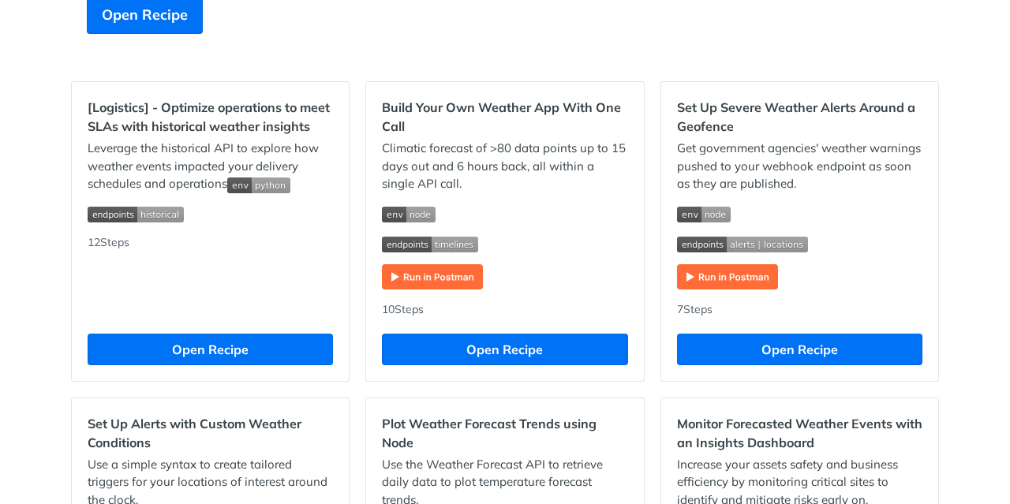
scroll to position [474, 0]
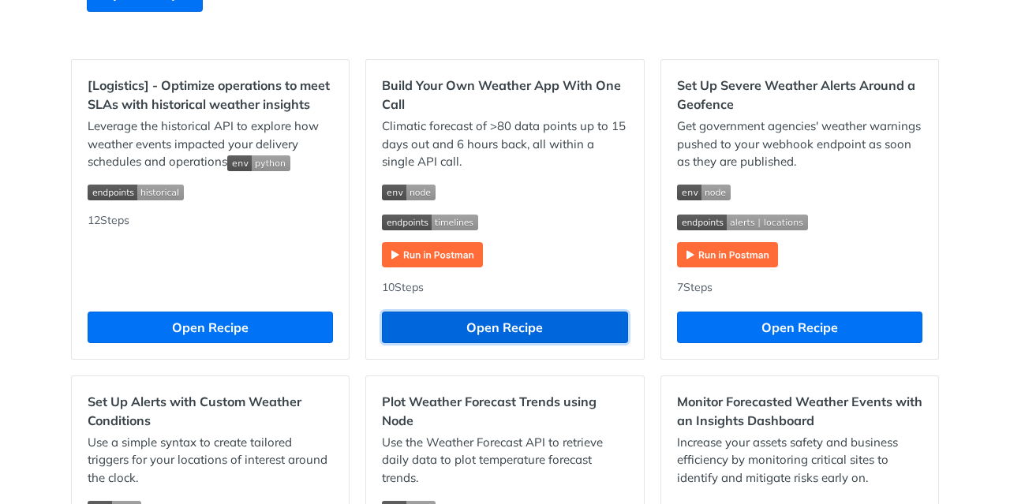
click at [505, 330] on button "Open Recipe" at bounding box center [504, 328] width 245 height 32
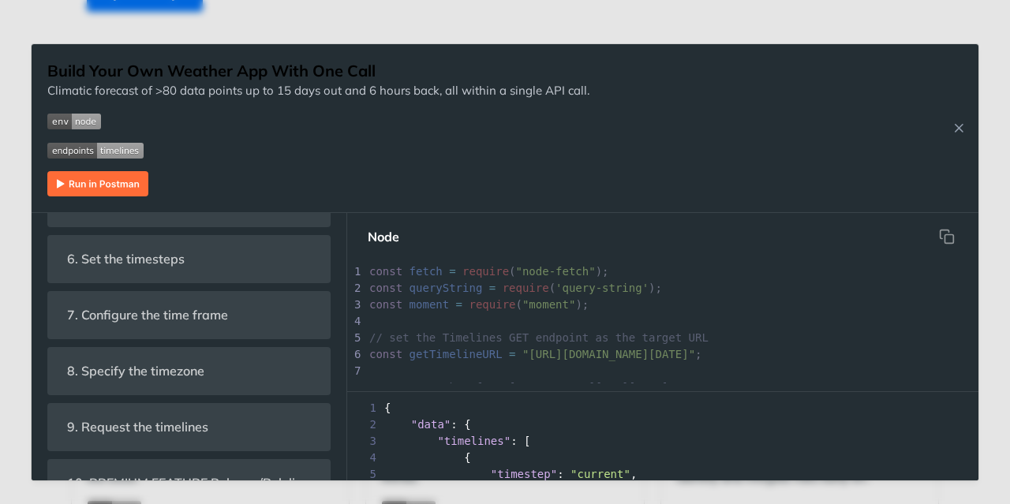
scroll to position [683, 0]
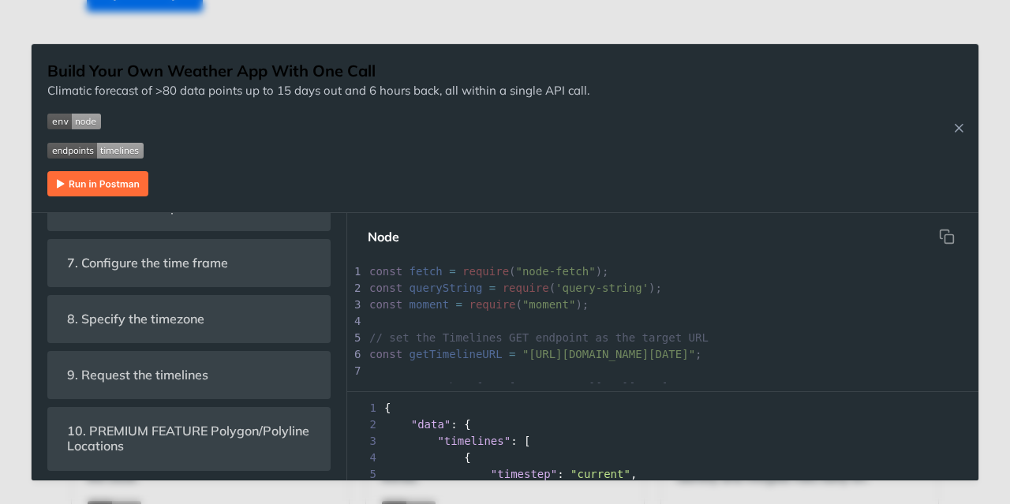
click at [110, 182] on img "Expand image" at bounding box center [97, 183] width 101 height 25
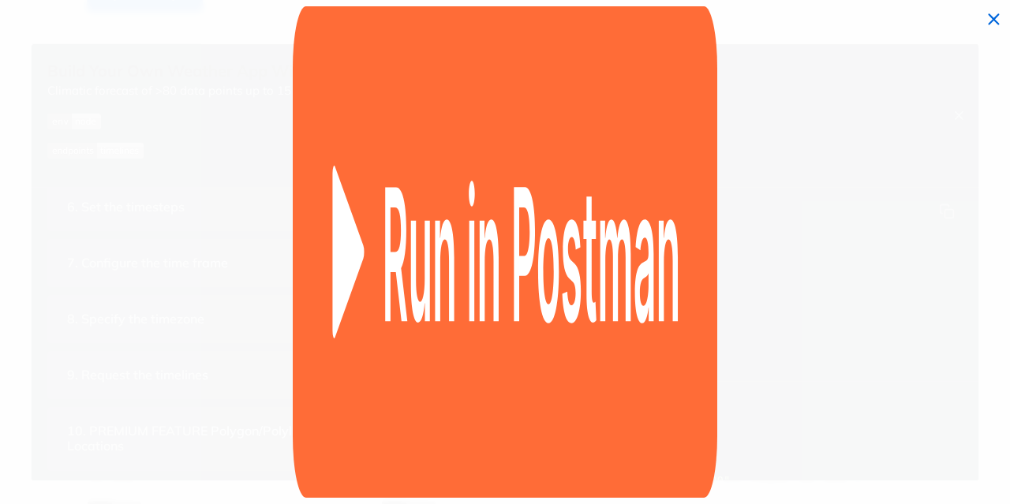
click at [110, 182] on span "Collapse image" at bounding box center [505, 252] width 1010 height 504
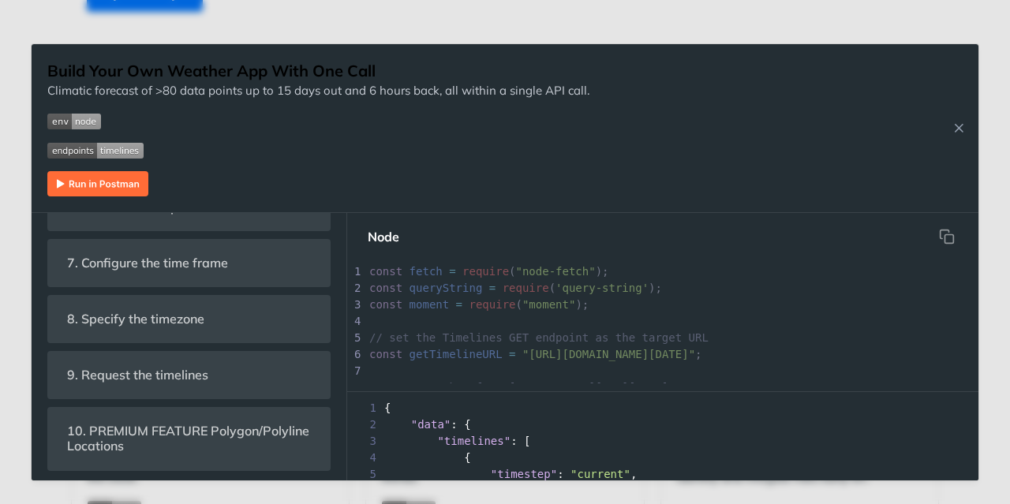
click at [114, 184] on img "Expand image" at bounding box center [97, 183] width 101 height 25
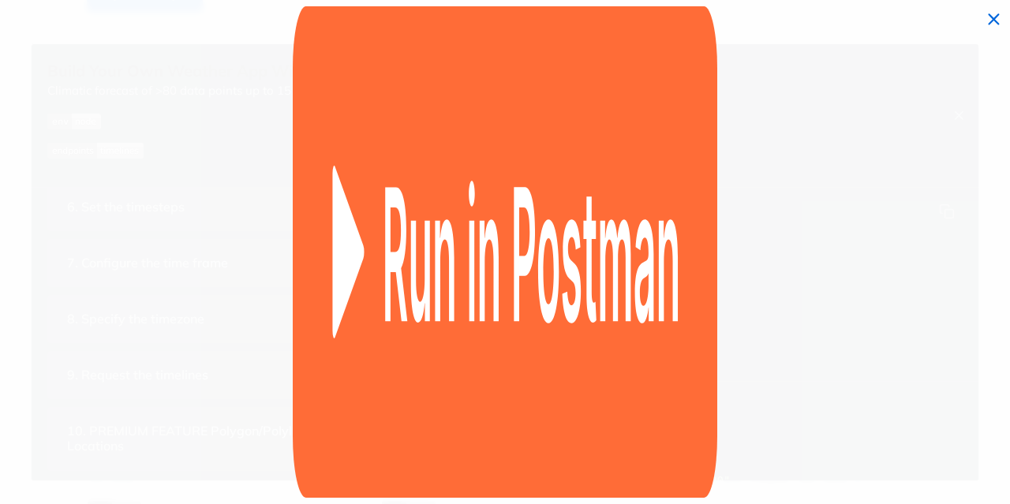
click at [114, 184] on span "Collapse image" at bounding box center [505, 252] width 1010 height 504
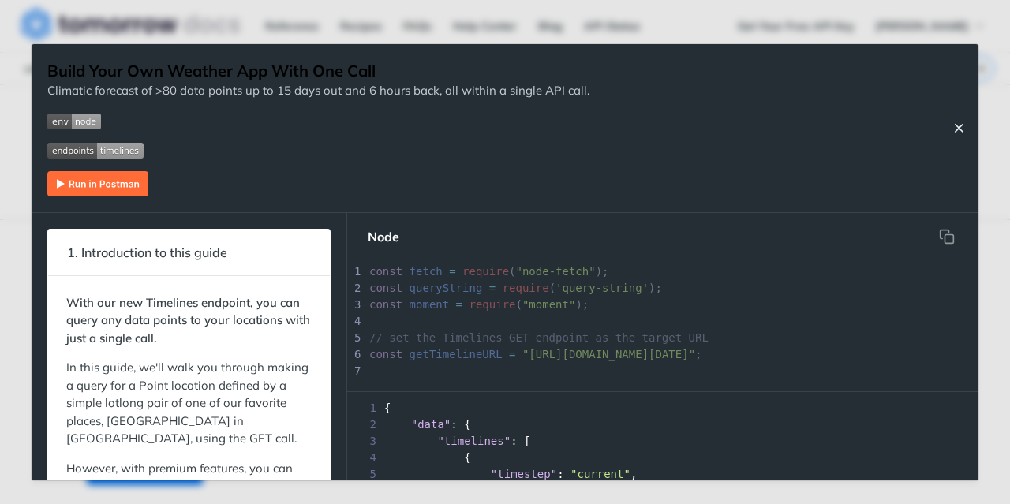
click at [959, 129] on icon "Close Recipe" at bounding box center [959, 128] width 14 height 14
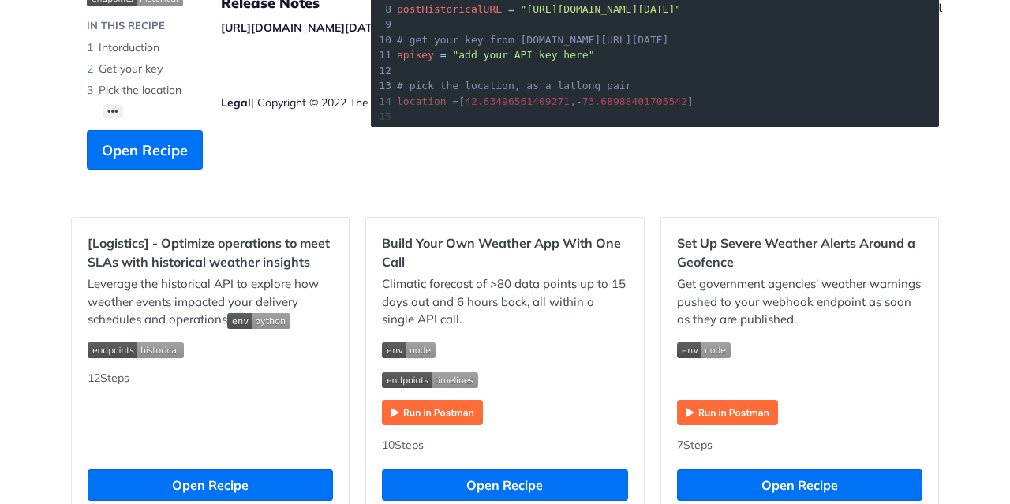
scroll to position [395, 0]
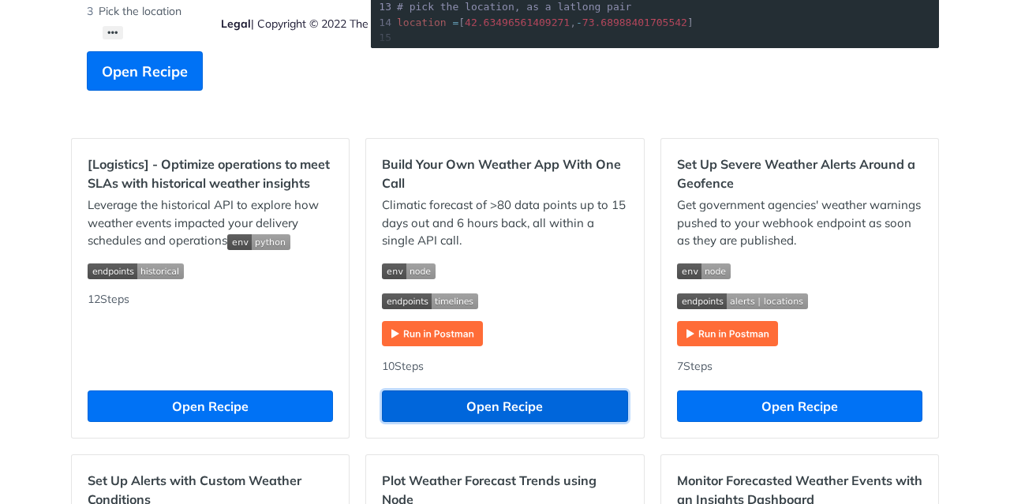
click at [545, 391] on button "Open Recipe" at bounding box center [504, 407] width 245 height 32
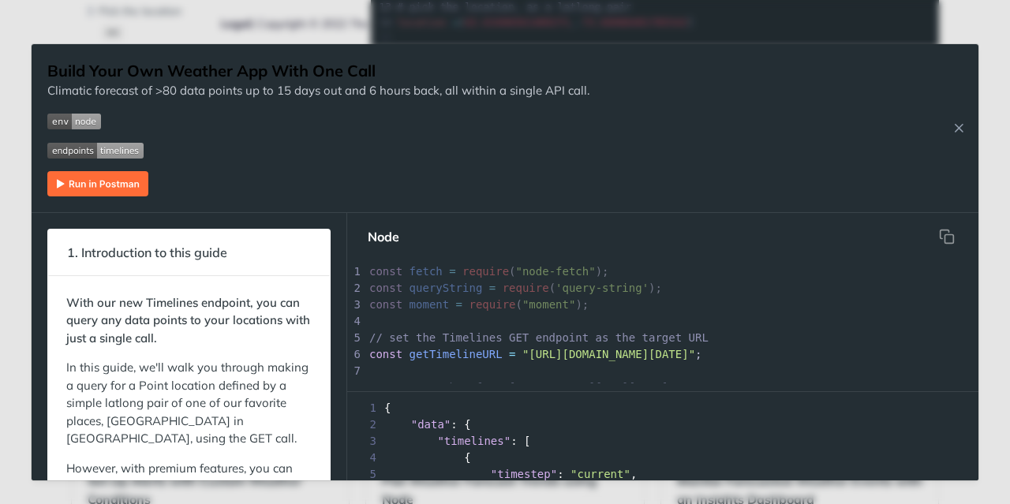
scroll to position [158, 0]
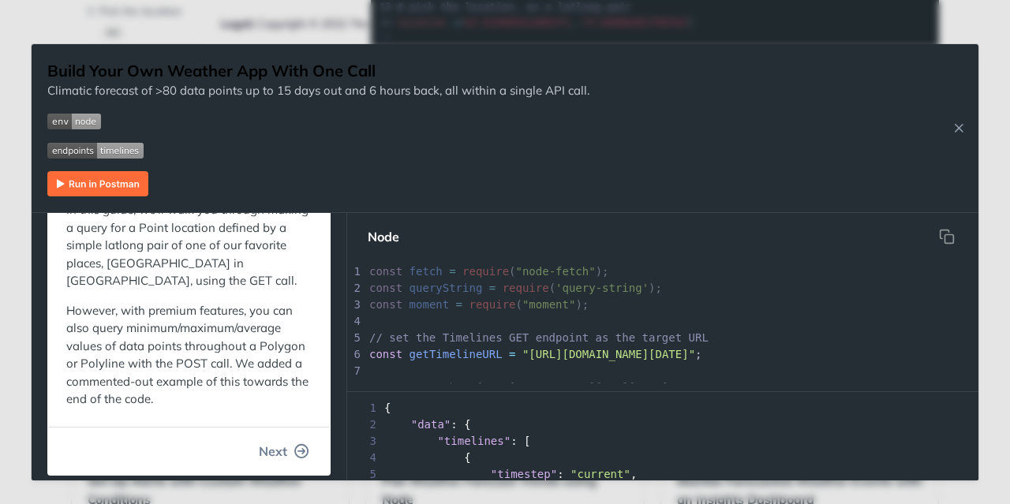
click at [295, 449] on icon "button" at bounding box center [302, 451] width 14 height 14
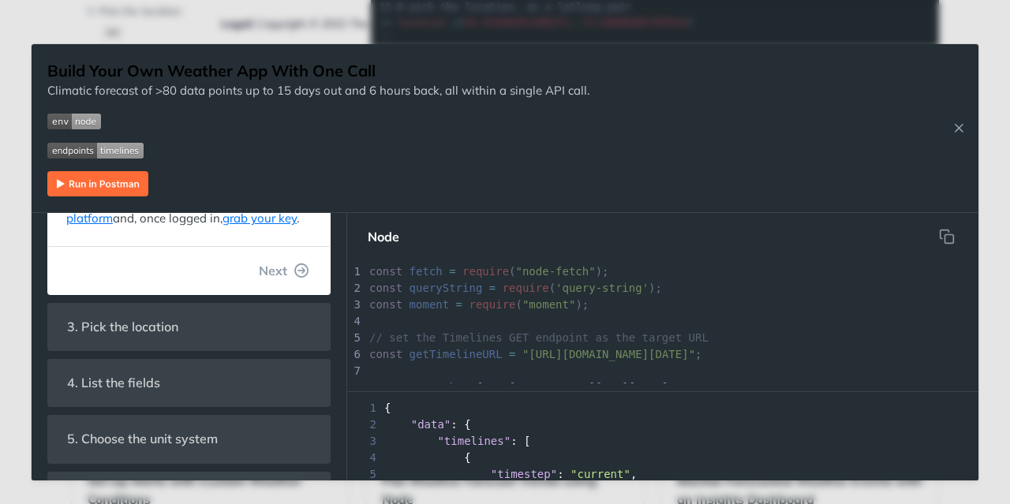
scroll to position [0, 0]
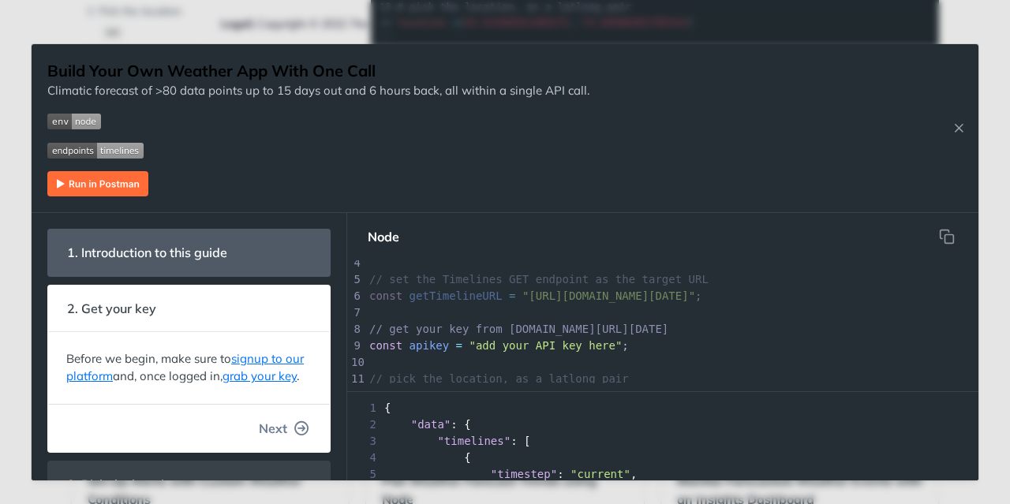
click at [295, 436] on icon "button" at bounding box center [302, 428] width 14 height 14
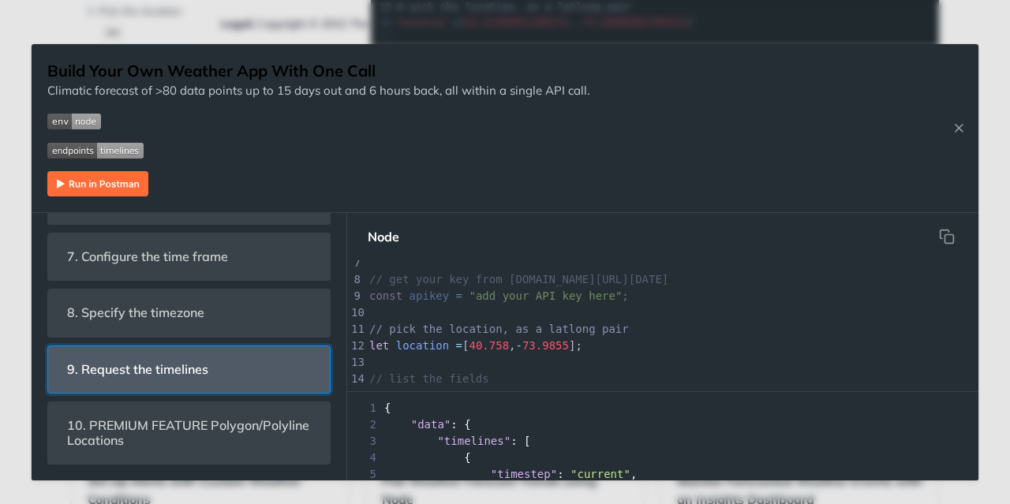
click at [260, 372] on header "9. Request the timelines" at bounding box center [189, 369] width 282 height 47
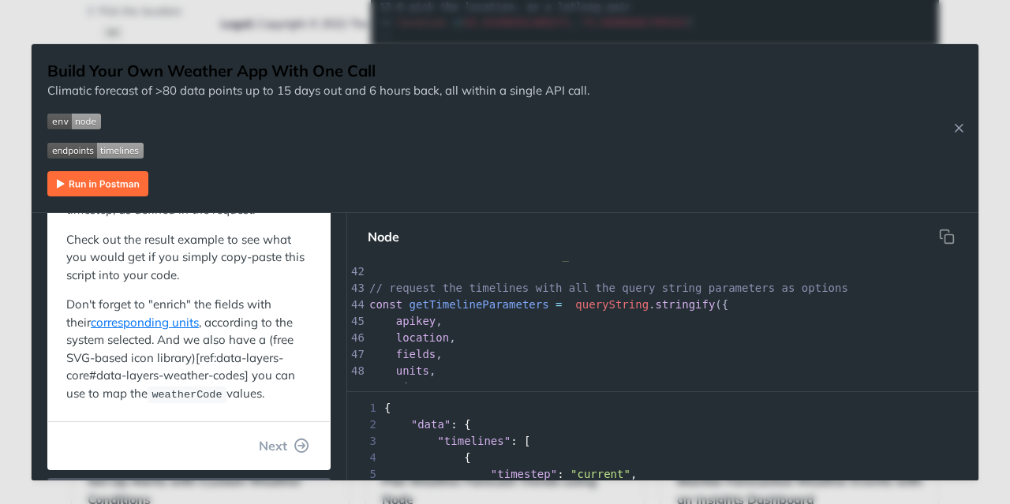
click at [276, 436] on button "Next" at bounding box center [284, 446] width 76 height 32
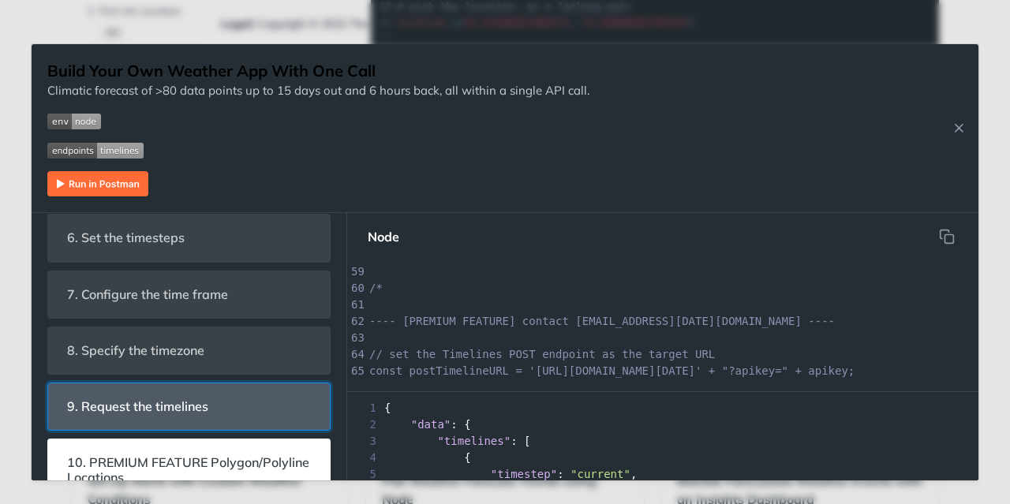
click at [251, 413] on header "9. Request the timelines" at bounding box center [189, 407] width 282 height 47
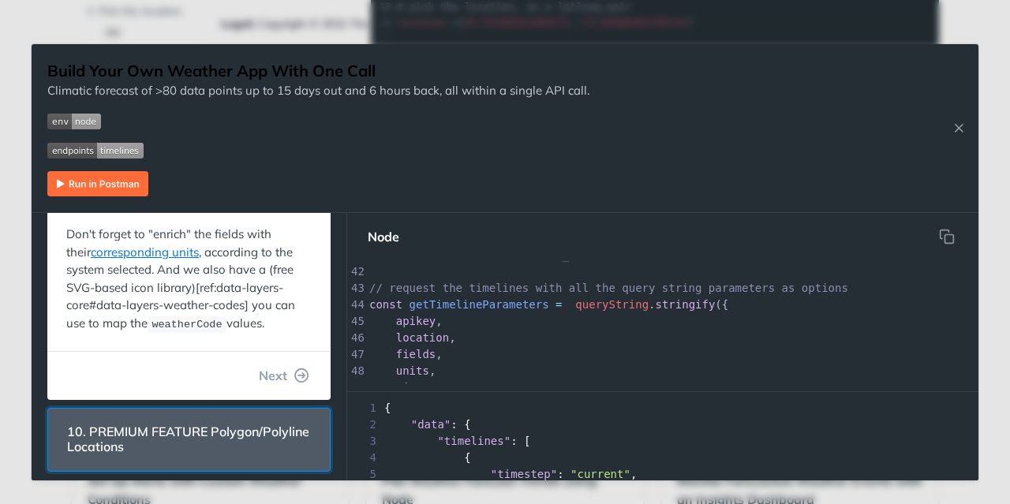
click at [268, 417] on span "10. PREMIUM FEATURE Polygon/Polyline Locations" at bounding box center [189, 440] width 266 height 46
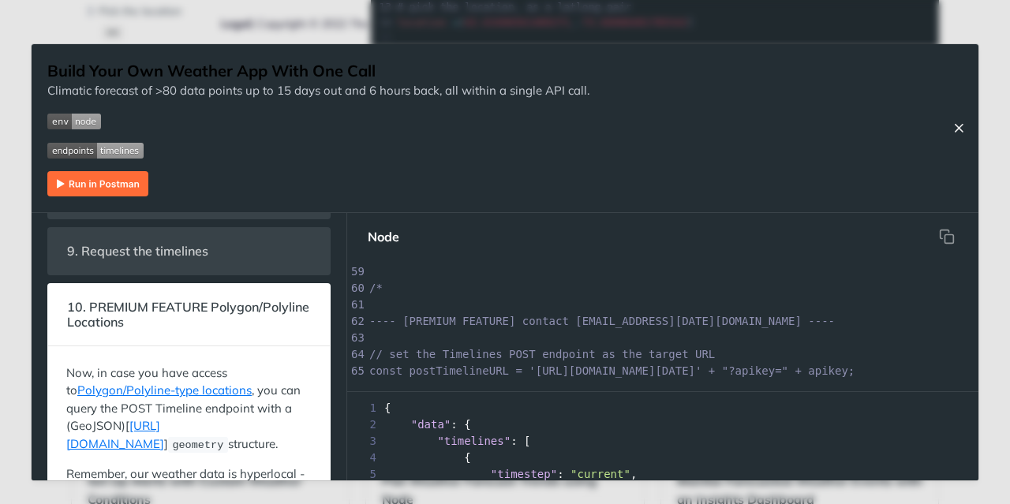
click at [956, 125] on icon "Close Recipe" at bounding box center [959, 128] width 14 height 14
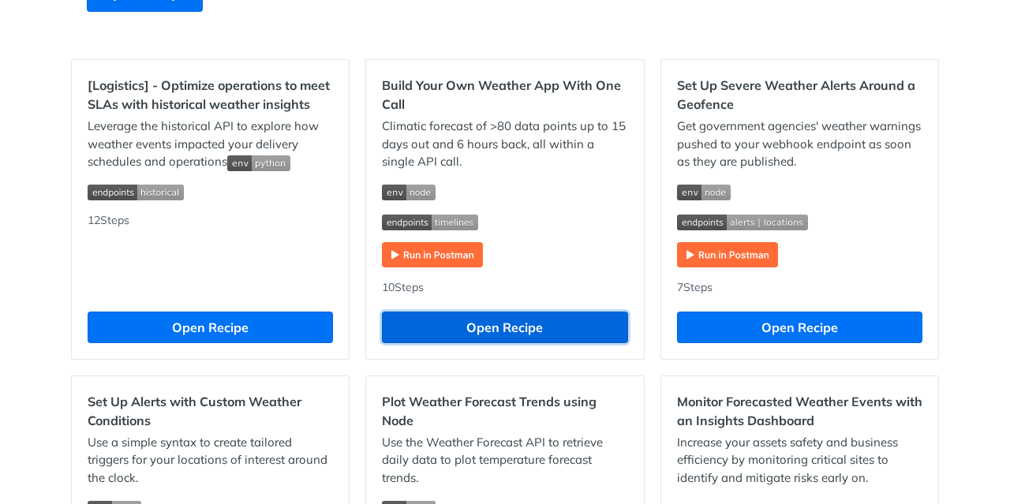
click at [466, 313] on button "Open Recipe" at bounding box center [504, 328] width 245 height 32
